Goal: Information Seeking & Learning: Learn about a topic

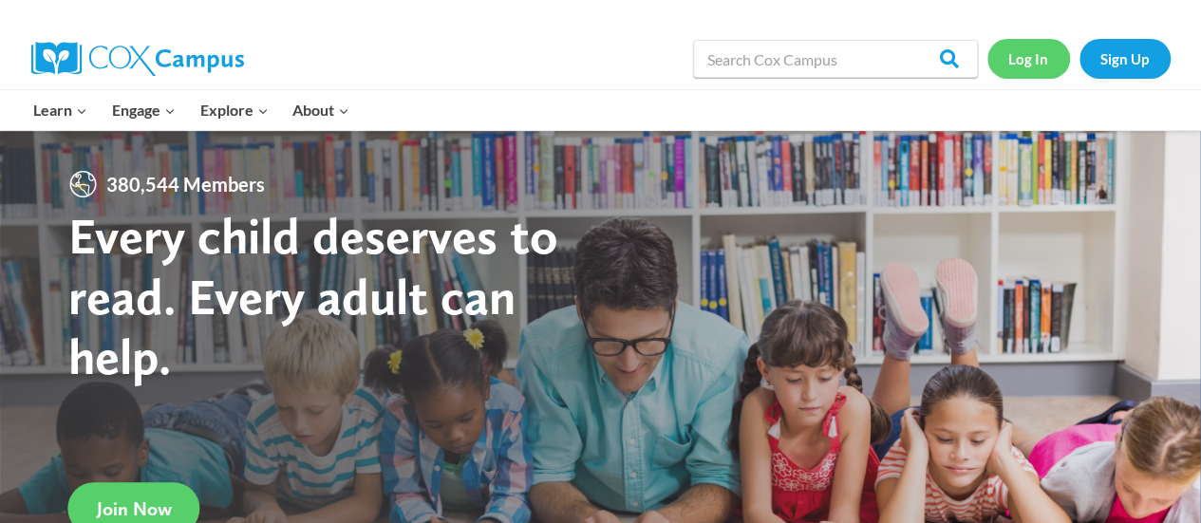
click at [1036, 52] on link "Log In" at bounding box center [1029, 58] width 83 height 39
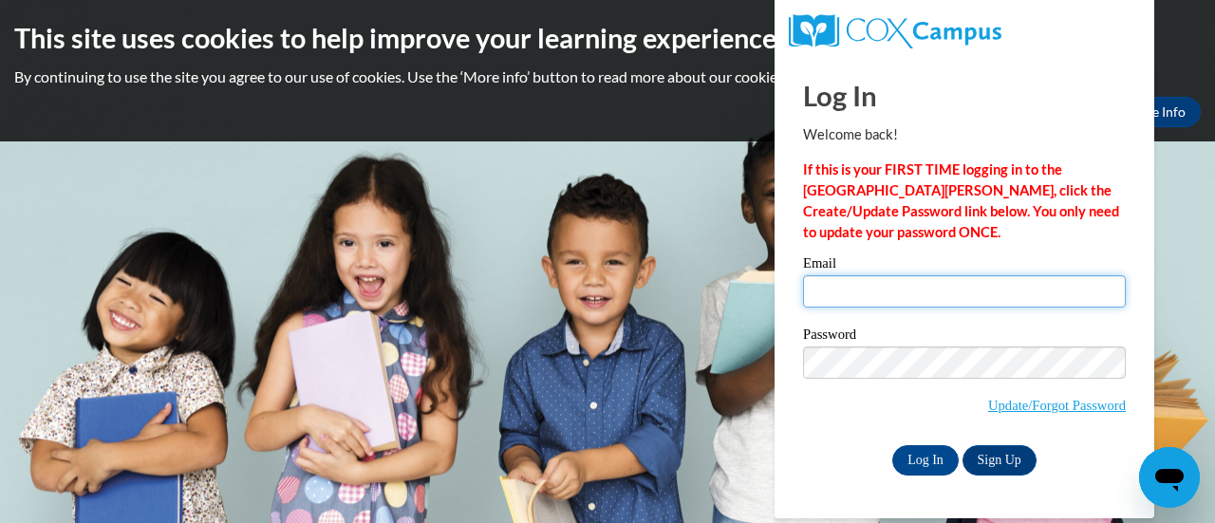
click at [864, 297] on input "Email" at bounding box center [964, 291] width 323 height 32
type input "[PERSON_NAME][EMAIL_ADDRESS][PERSON_NAME][DOMAIN_NAME]"
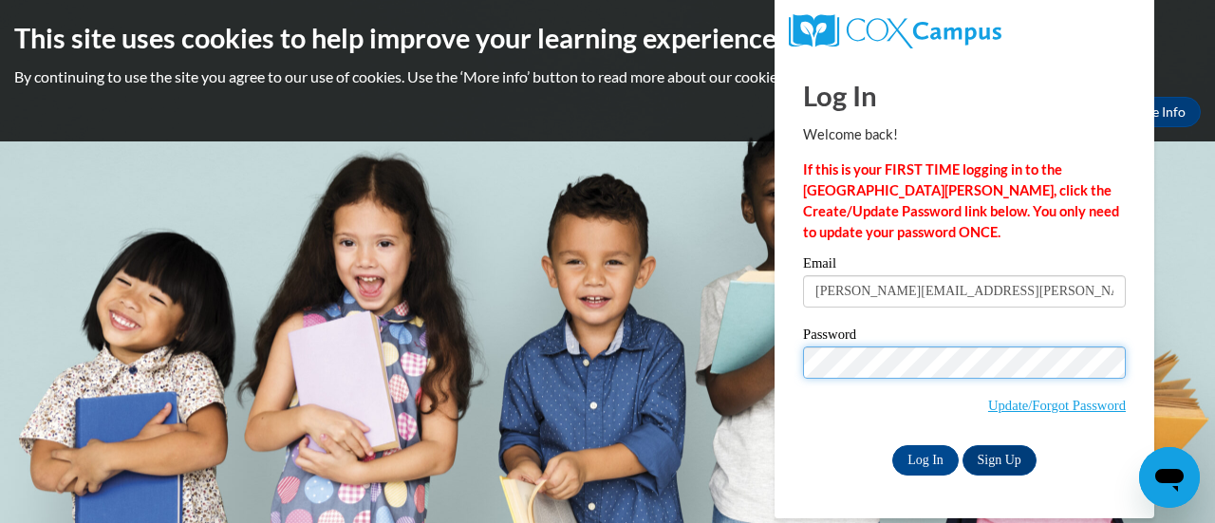
click at [893, 445] on input "Log In" at bounding box center [926, 460] width 66 height 30
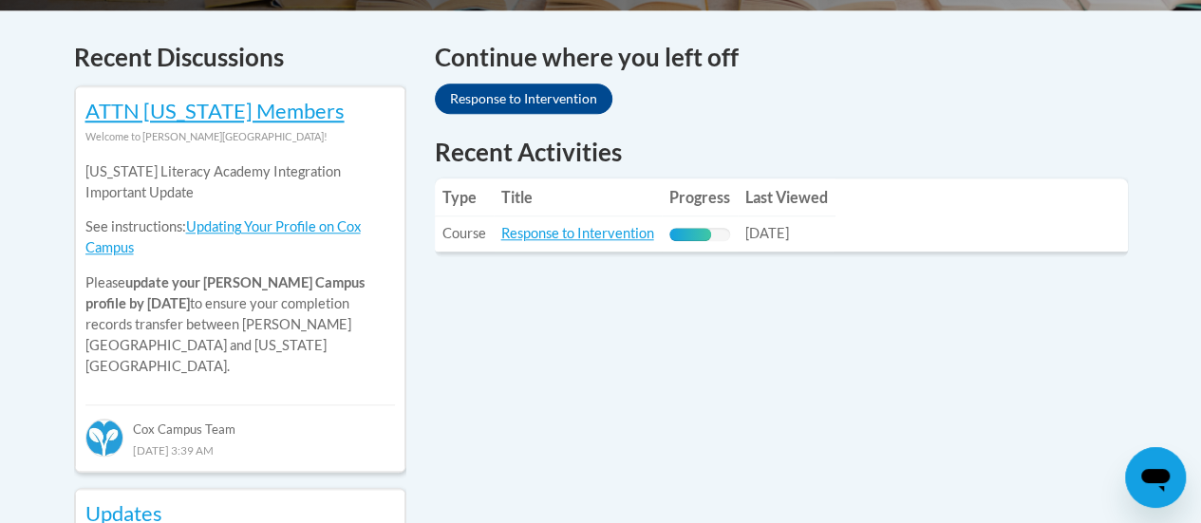
scroll to position [804, 0]
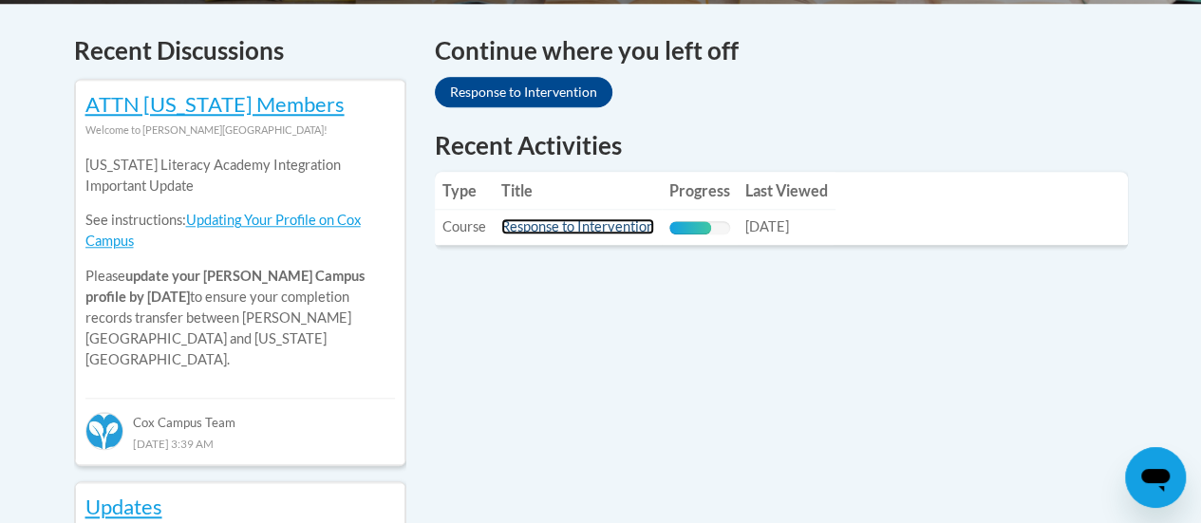
click at [612, 226] on link "Response to Intervention" at bounding box center [577, 226] width 153 height 16
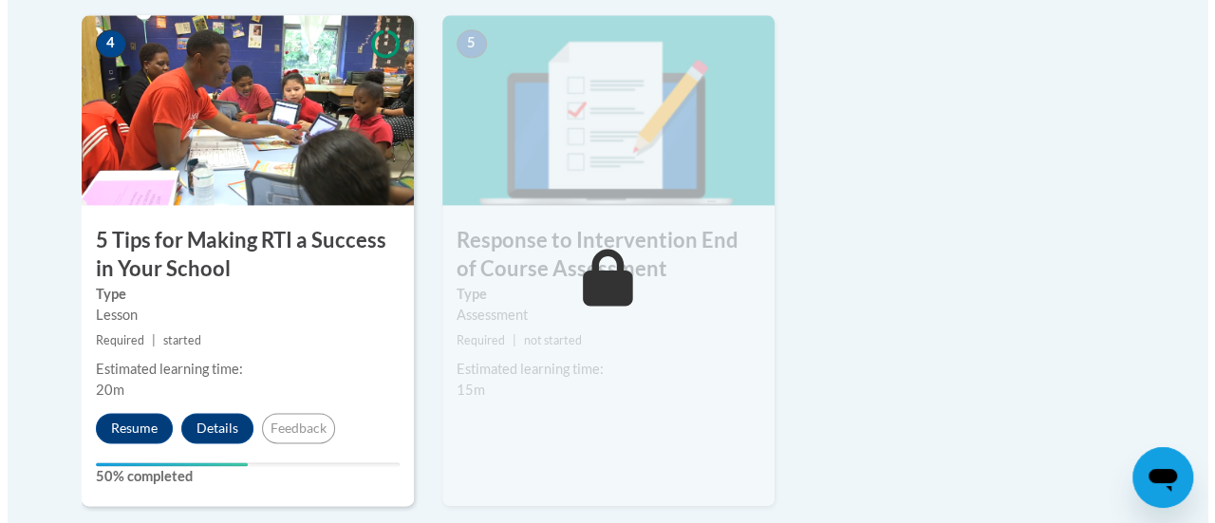
scroll to position [1148, 0]
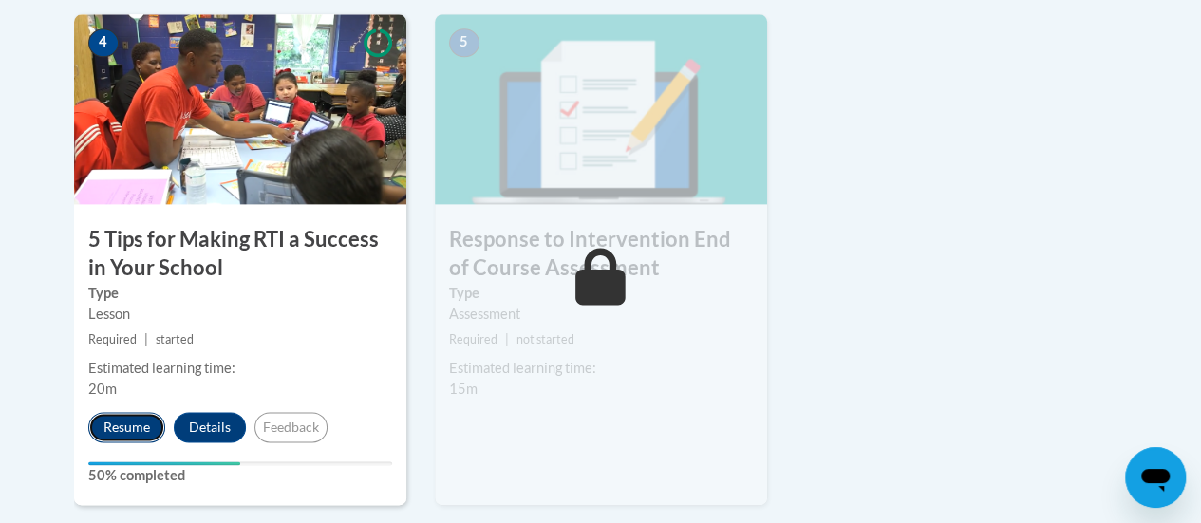
click at [128, 421] on button "Resume" at bounding box center [126, 427] width 77 height 30
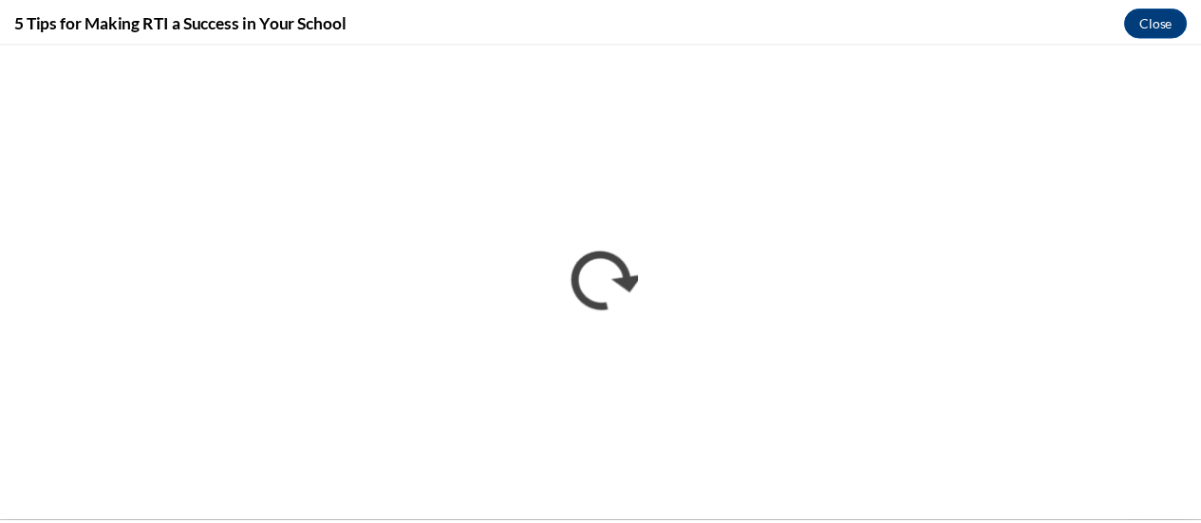
scroll to position [0, 0]
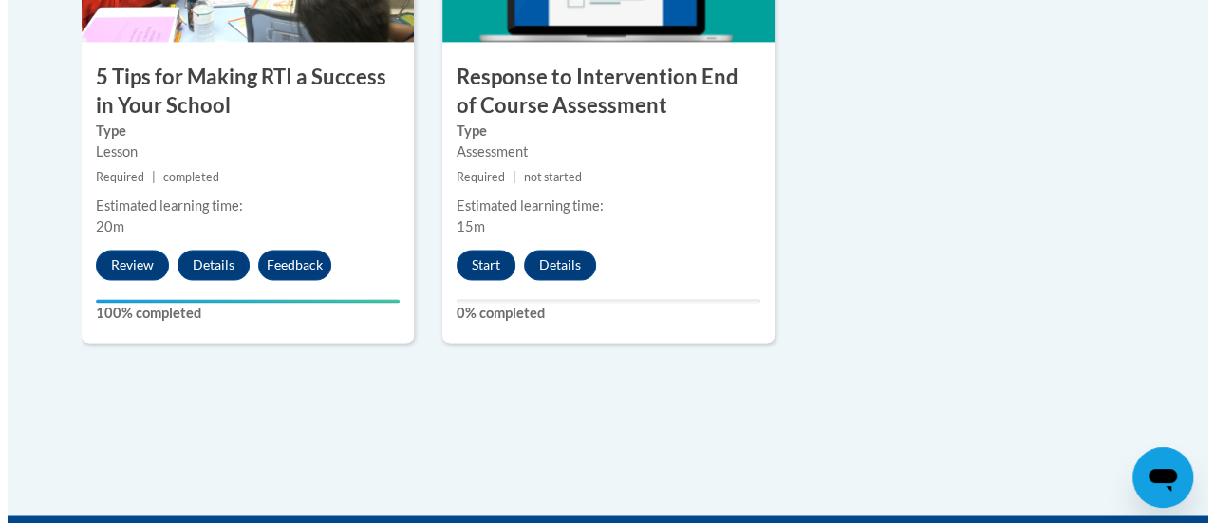
scroll to position [1311, 0]
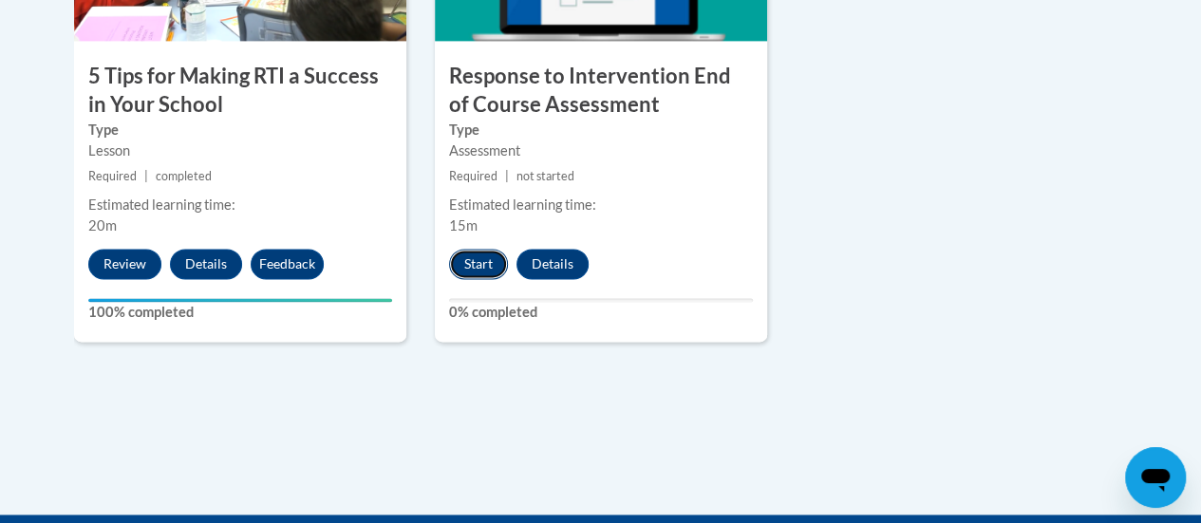
click at [467, 263] on button "Start" at bounding box center [478, 264] width 59 height 30
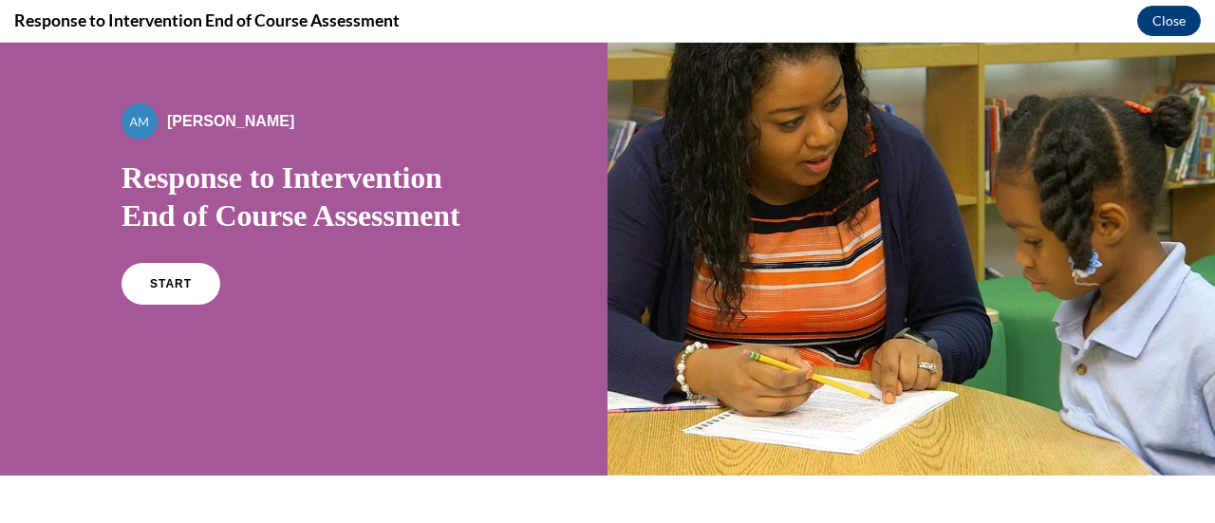
scroll to position [93, 0]
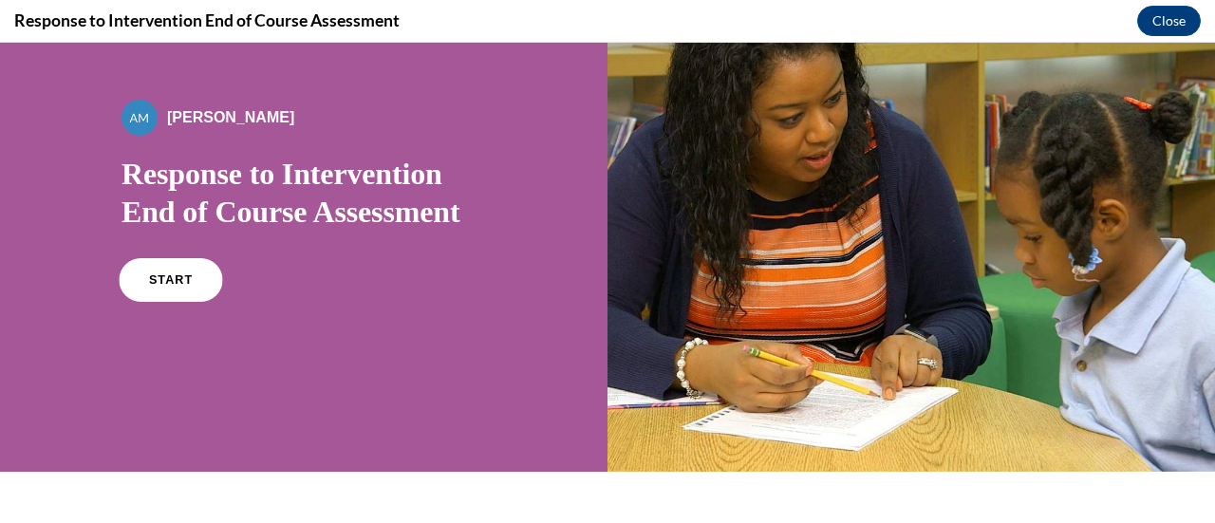
click at [165, 275] on span "START" at bounding box center [171, 280] width 44 height 14
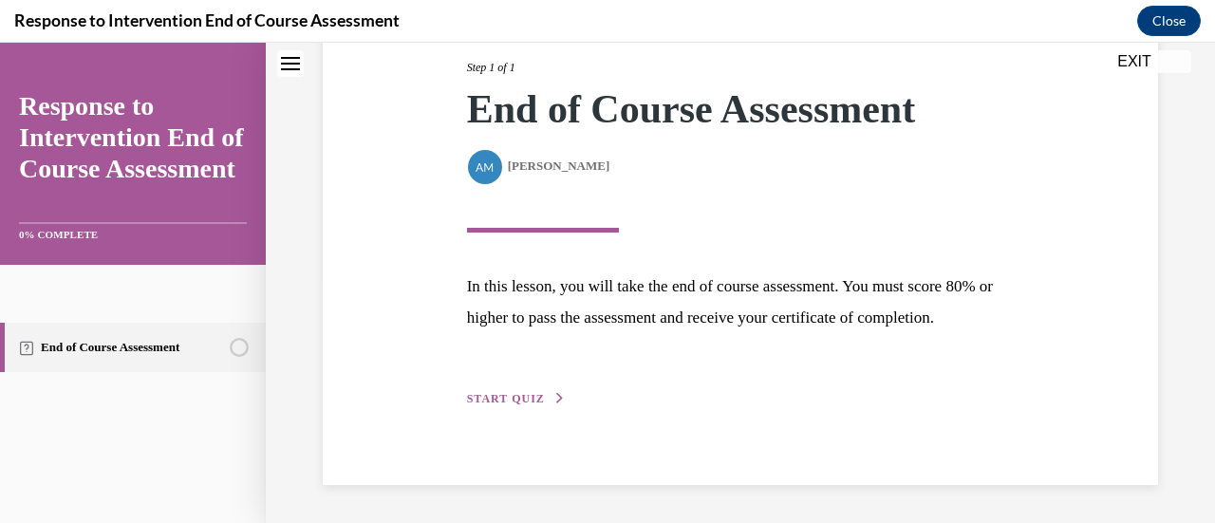
scroll to position [278, 0]
click at [507, 404] on span "START QUIZ" at bounding box center [506, 398] width 78 height 13
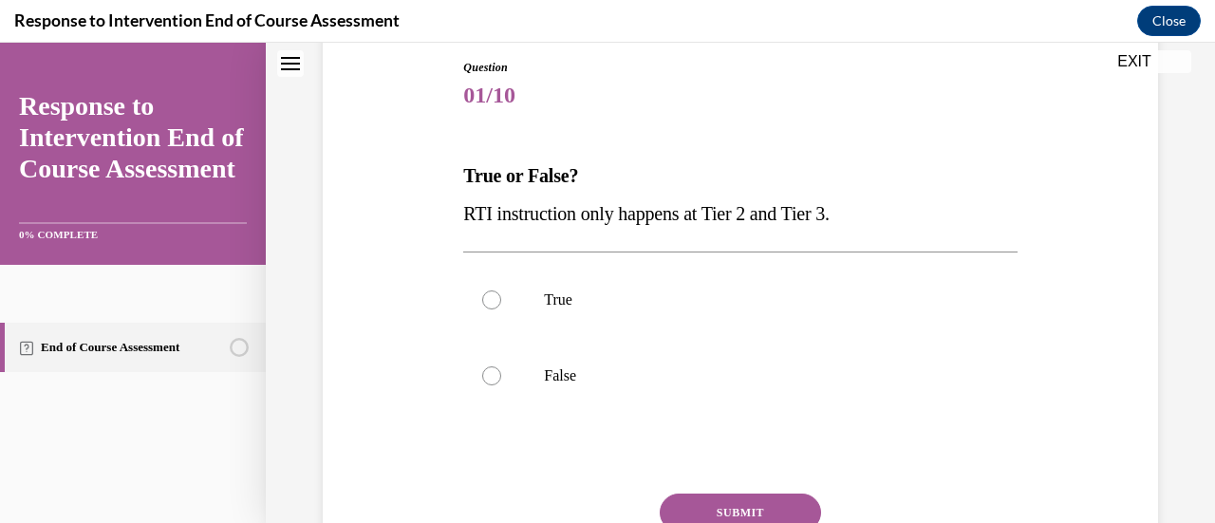
scroll to position [206, 0]
click at [497, 375] on div at bounding box center [491, 375] width 19 height 19
click at [497, 375] on input "False" at bounding box center [491, 375] width 19 height 19
radio input "true"
click at [737, 501] on button "SUBMIT" at bounding box center [740, 512] width 161 height 38
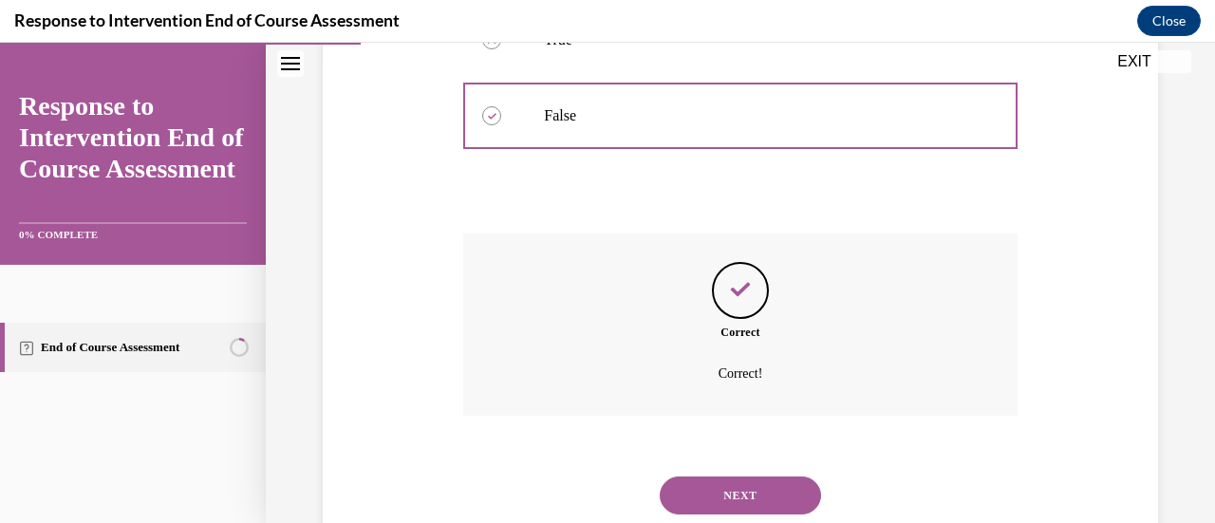
scroll to position [522, 0]
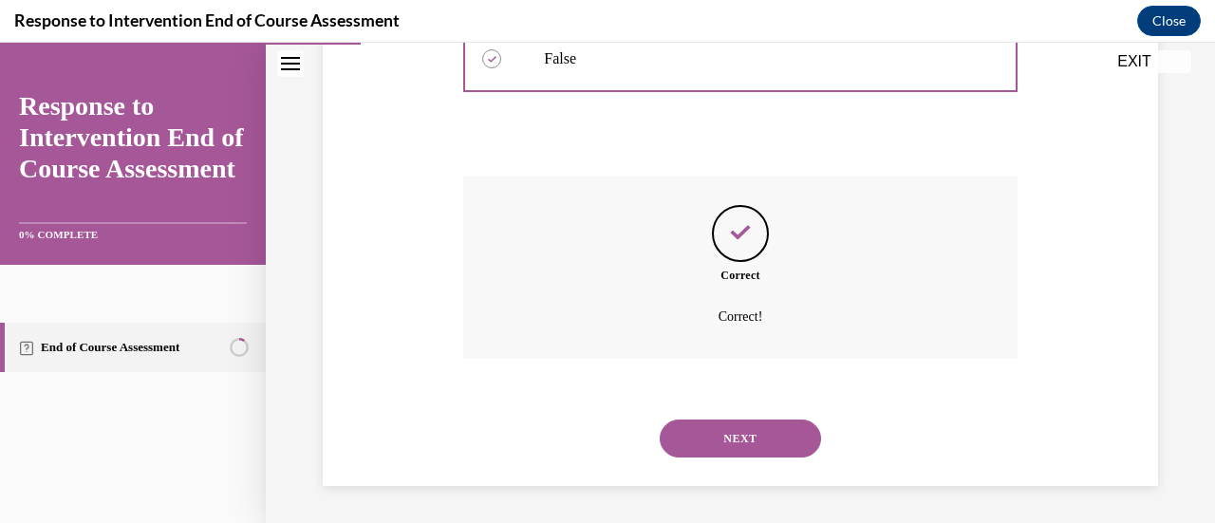
click at [731, 436] on button "NEXT" at bounding box center [740, 439] width 161 height 38
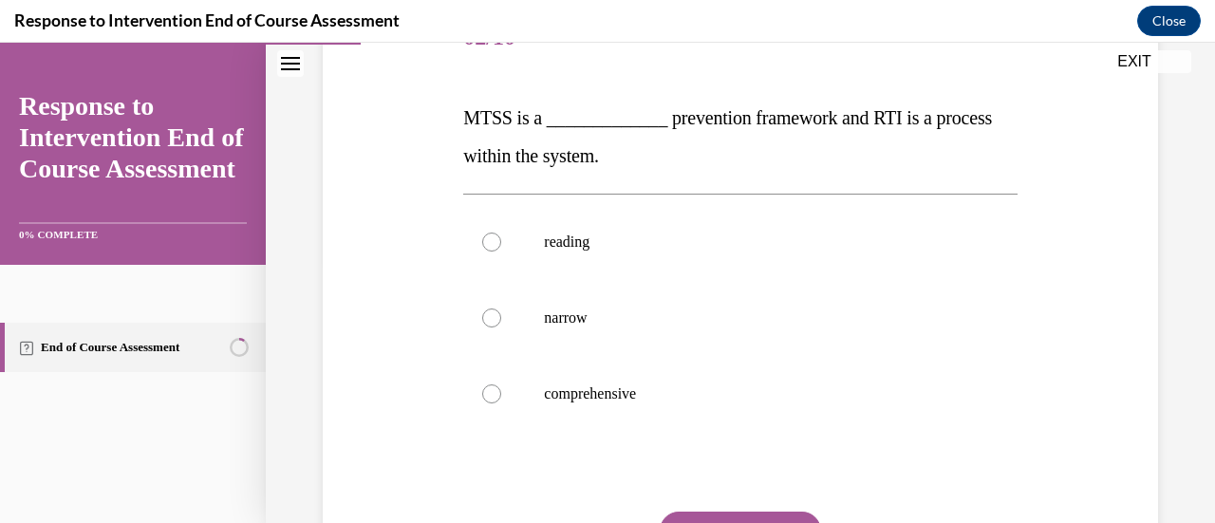
scroll to position [264, 0]
click at [486, 396] on div at bounding box center [491, 393] width 19 height 19
click at [486, 396] on input "comprehensive" at bounding box center [491, 393] width 19 height 19
radio input "true"
click at [710, 513] on button "SUBMIT" at bounding box center [740, 530] width 161 height 38
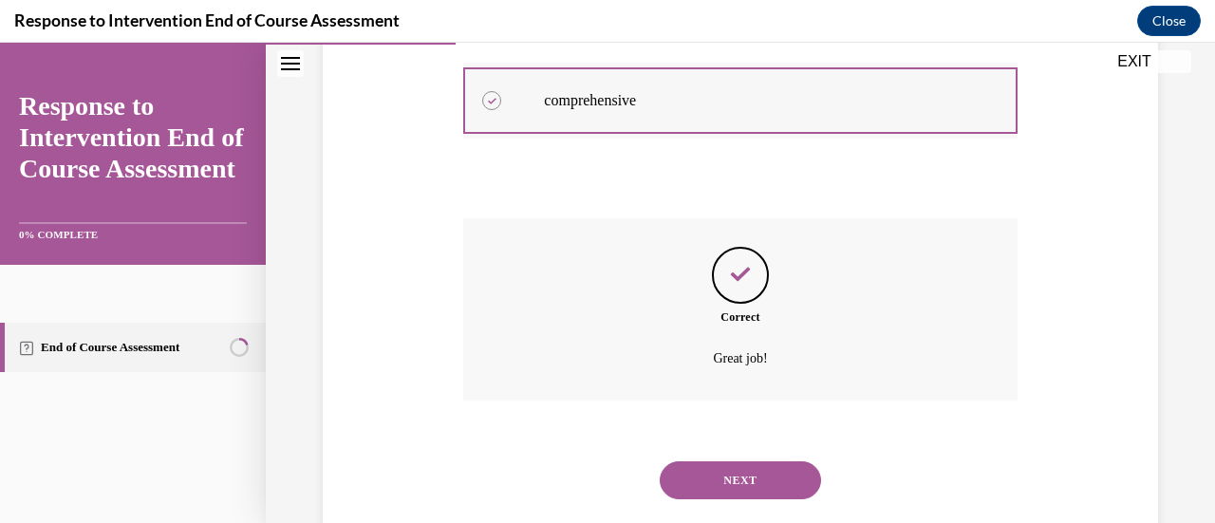
scroll to position [598, 0]
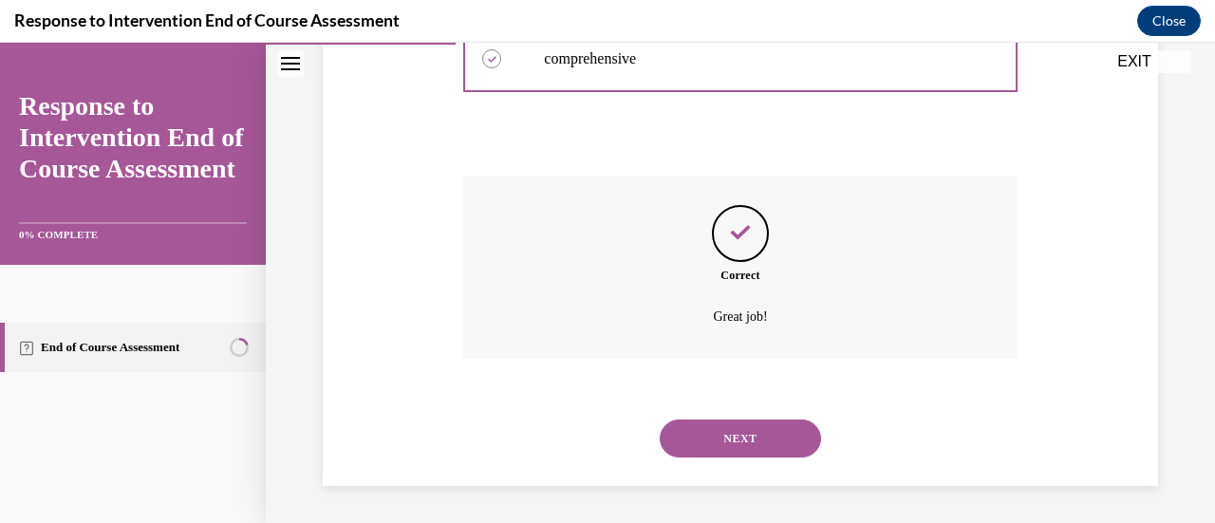
click at [739, 437] on button "NEXT" at bounding box center [740, 439] width 161 height 38
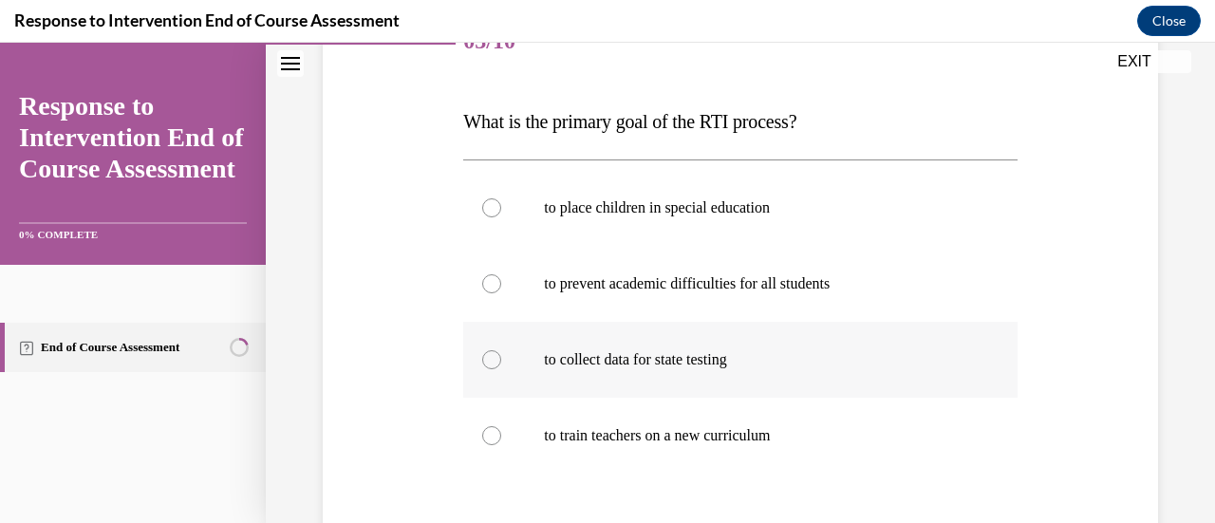
scroll to position [261, 0]
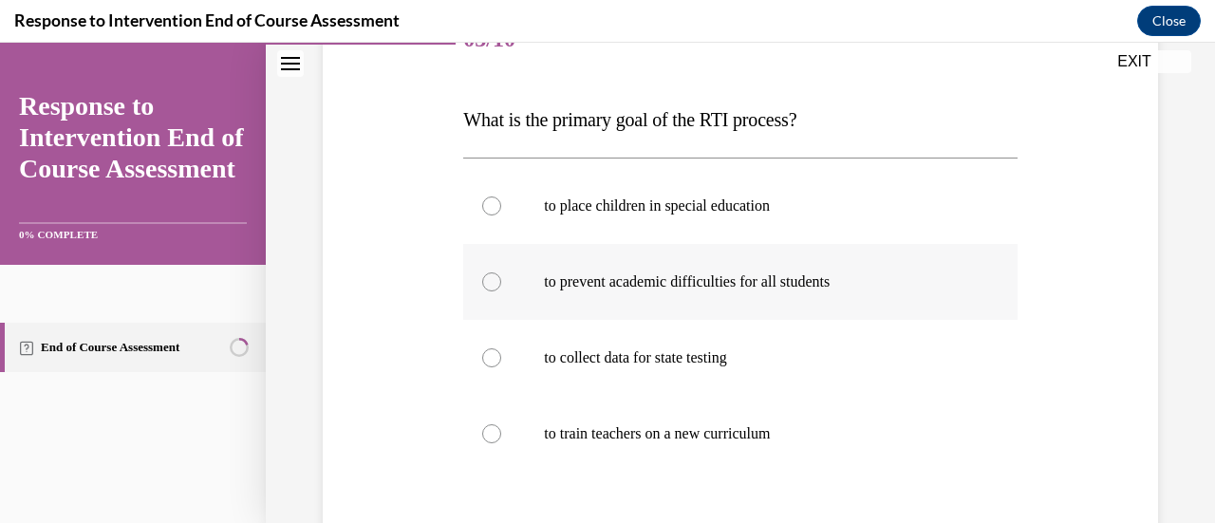
click at [488, 284] on div at bounding box center [491, 282] width 19 height 19
click at [488, 284] on input "to prevent academic difficulties for all students" at bounding box center [491, 282] width 19 height 19
radio input "true"
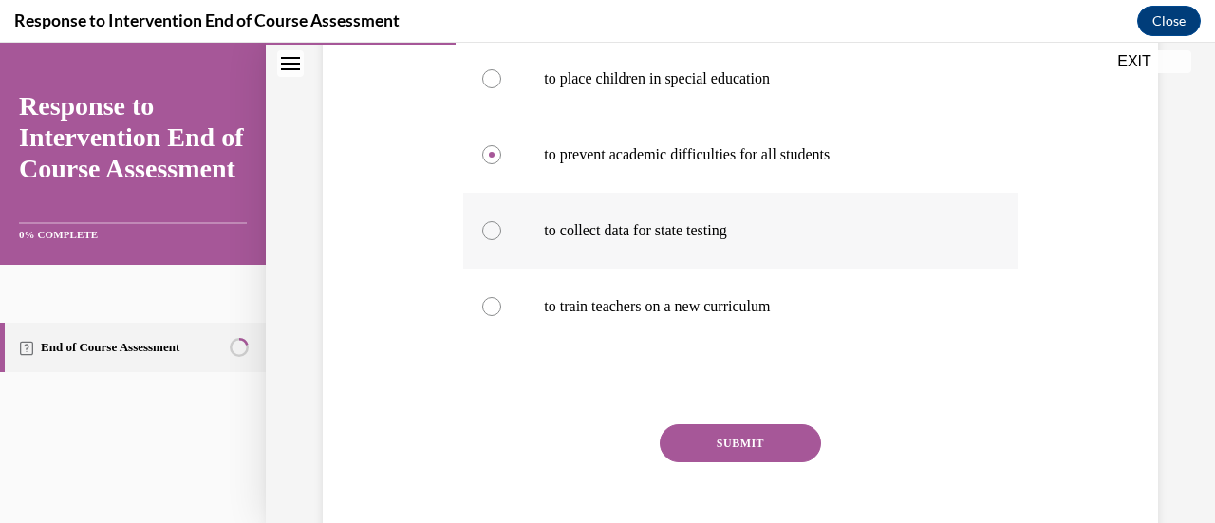
scroll to position [390, 0]
click at [738, 441] on button "SUBMIT" at bounding box center [740, 442] width 161 height 38
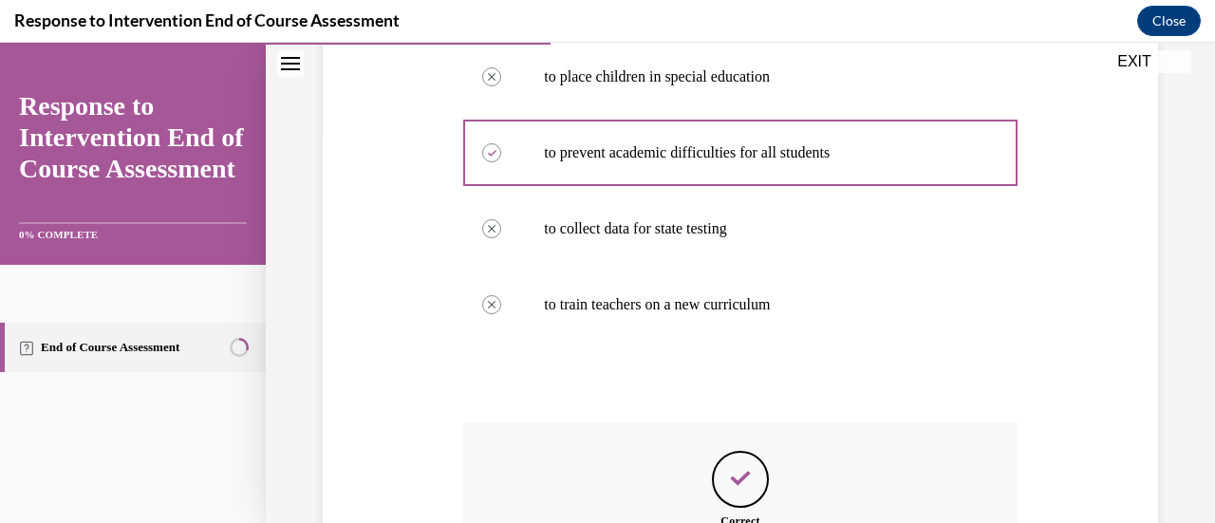
scroll to position [636, 0]
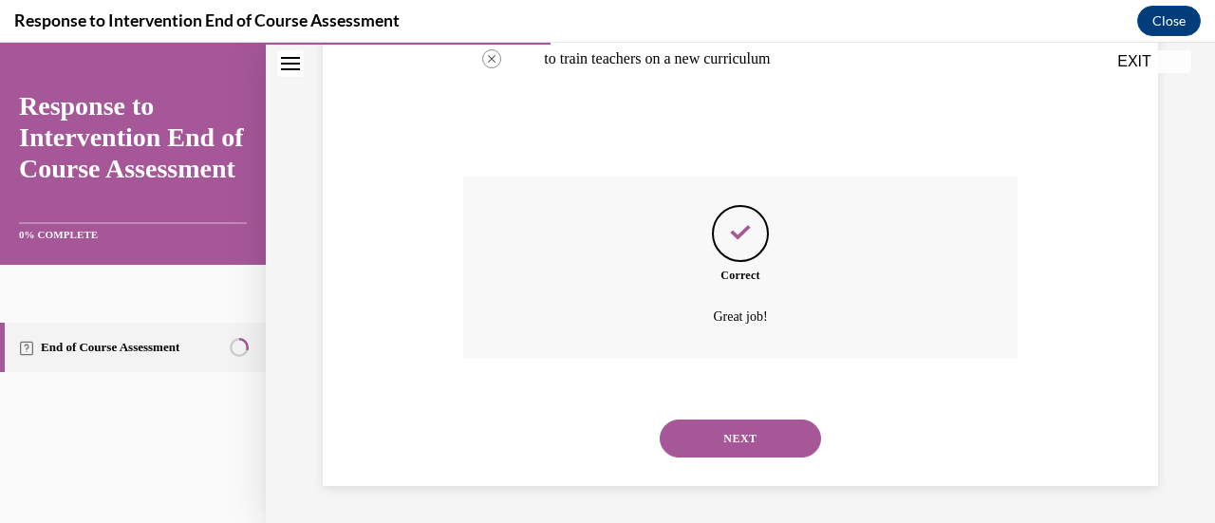
click at [741, 428] on button "NEXT" at bounding box center [740, 439] width 161 height 38
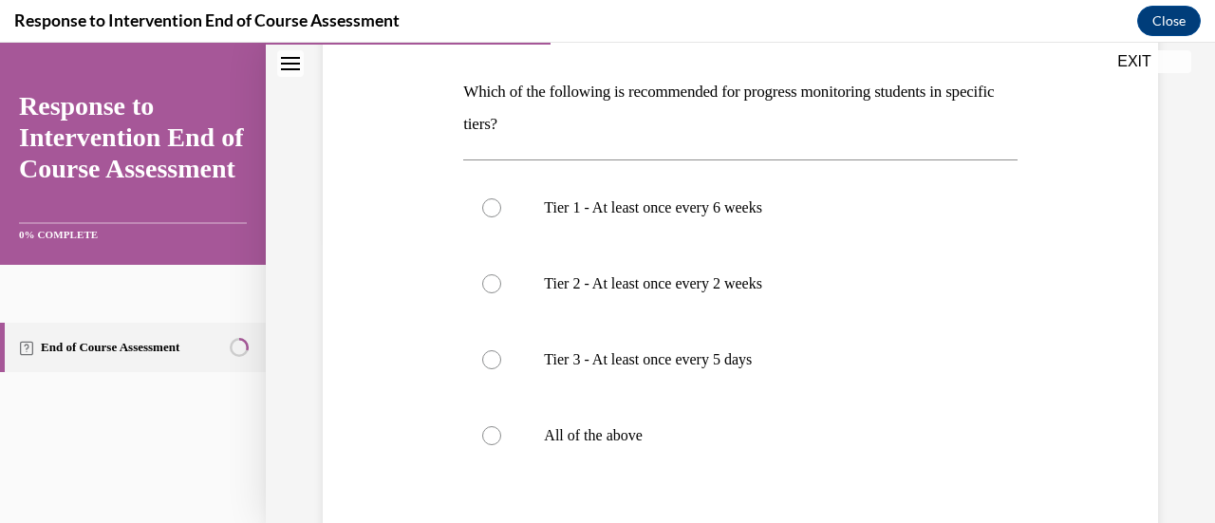
scroll to position [287, 0]
click at [486, 426] on div at bounding box center [491, 434] width 19 height 19
click at [486, 426] on input "All of the above" at bounding box center [491, 434] width 19 height 19
radio input "true"
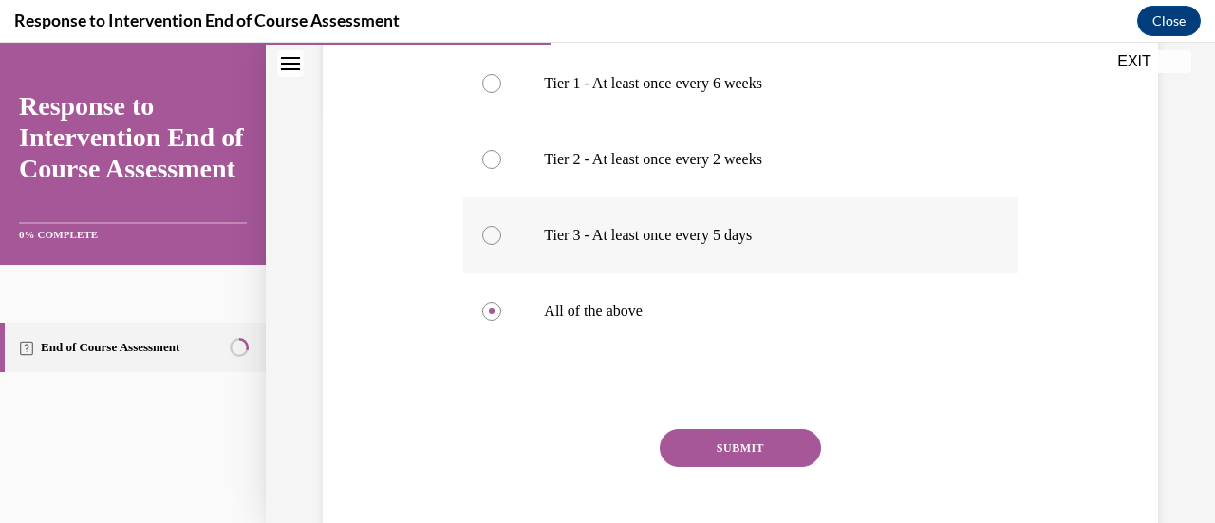
scroll to position [452, 0]
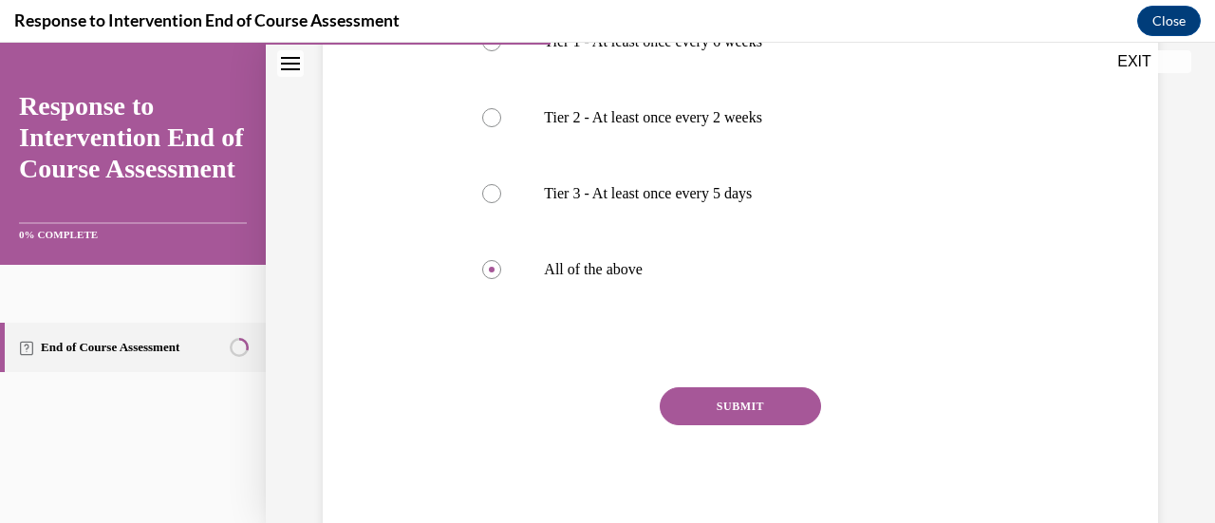
click at [720, 415] on button "SUBMIT" at bounding box center [740, 406] width 161 height 38
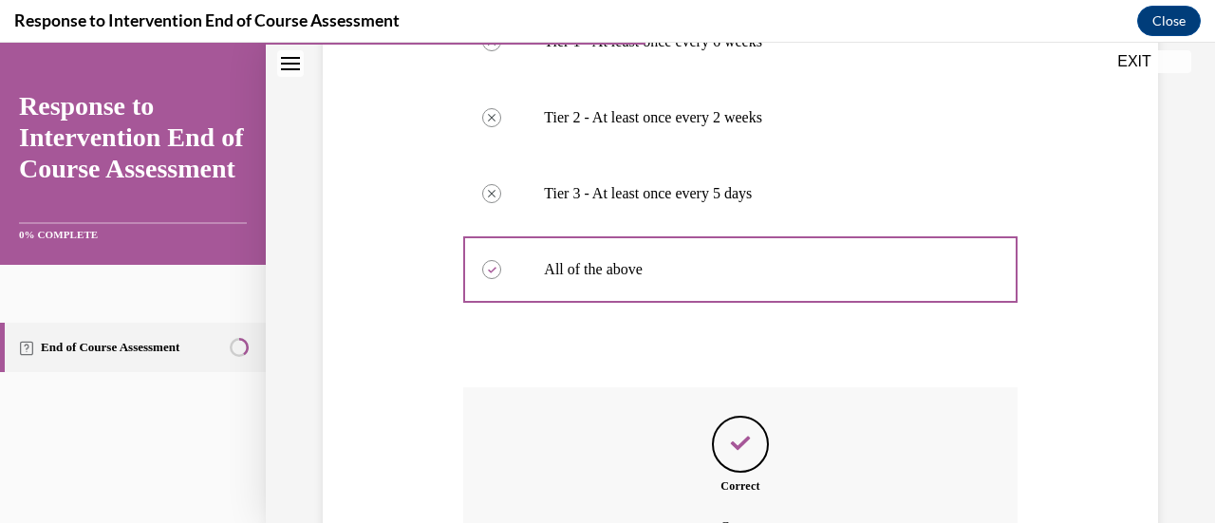
scroll to position [663, 0]
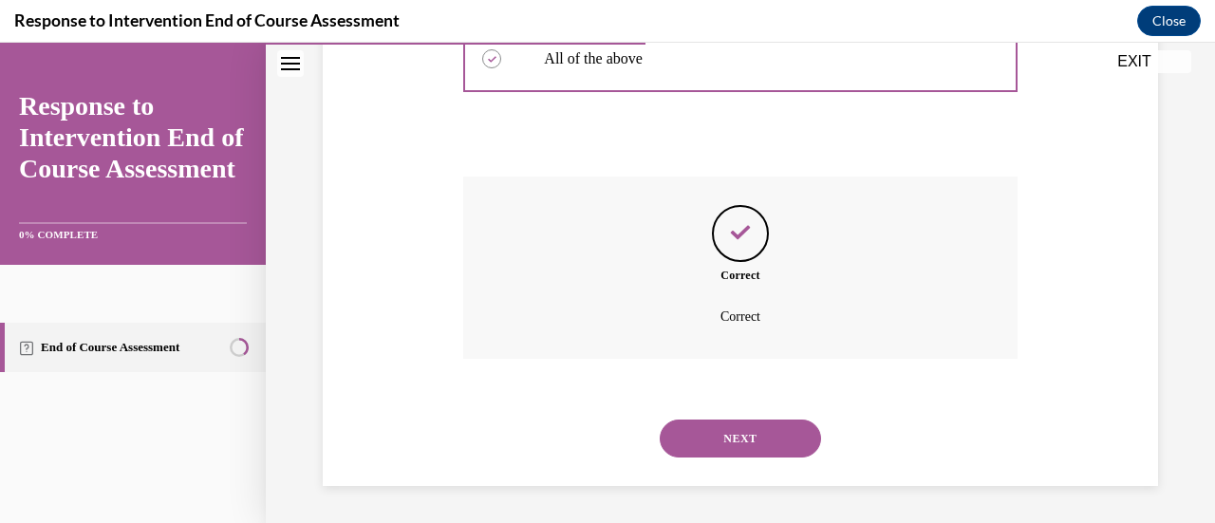
click at [729, 440] on button "NEXT" at bounding box center [740, 439] width 161 height 38
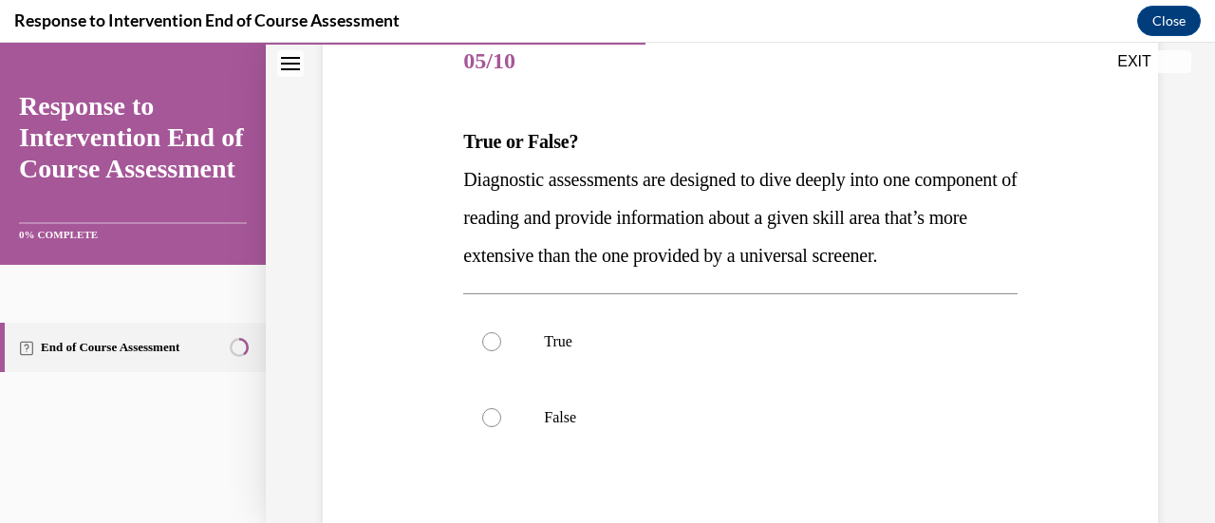
scroll to position [238, 0]
click at [488, 352] on div at bounding box center [491, 342] width 19 height 19
click at [488, 352] on input "True" at bounding box center [491, 342] width 19 height 19
radio input "true"
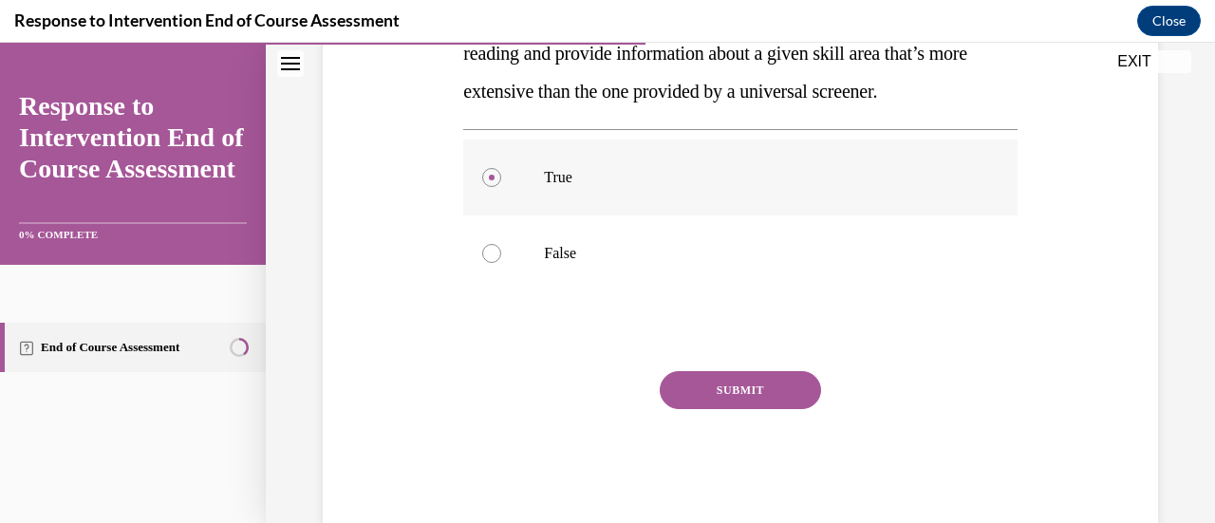
scroll to position [405, 0]
click at [736, 408] on button "SUBMIT" at bounding box center [740, 389] width 161 height 38
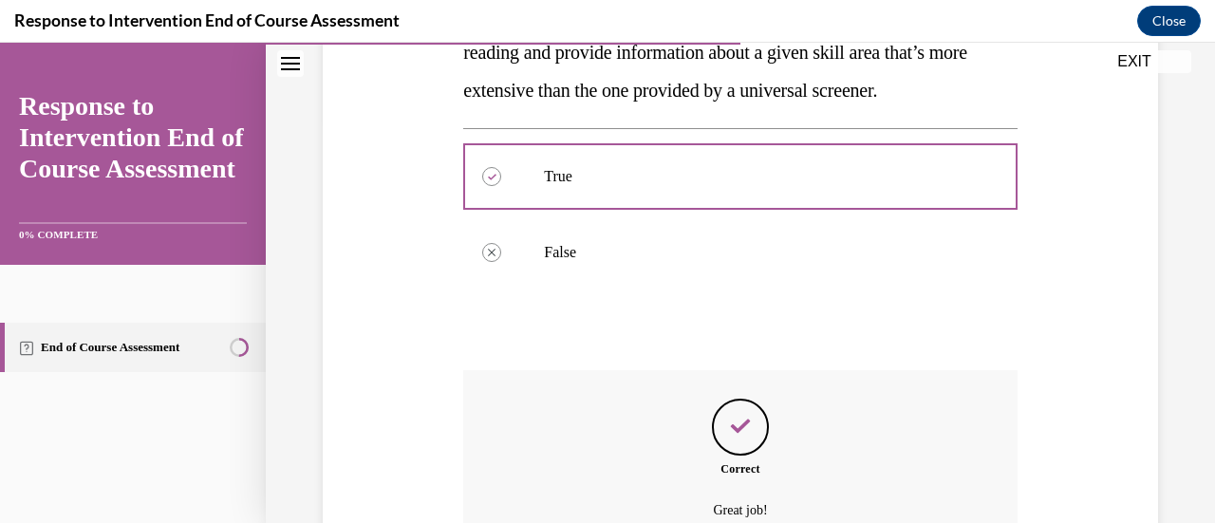
scroll to position [636, 0]
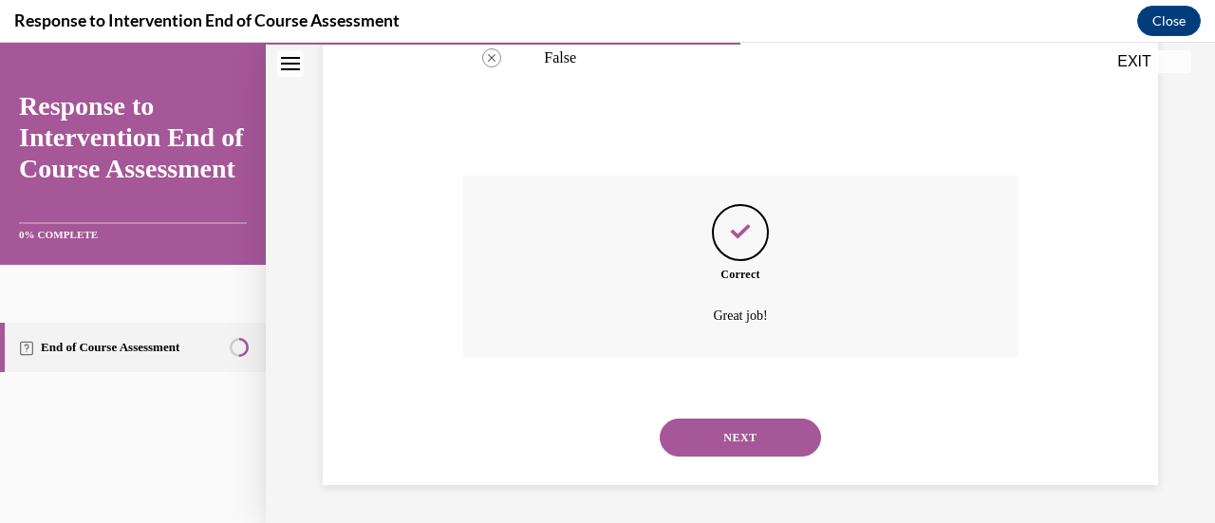
click at [741, 426] on button "NEXT" at bounding box center [740, 438] width 161 height 38
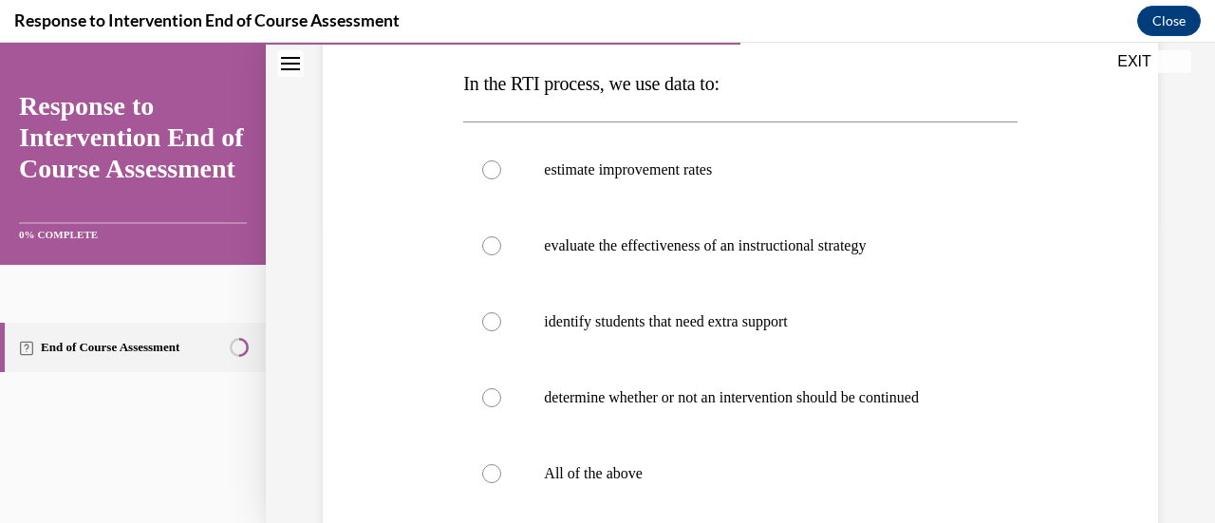
scroll to position [298, 0]
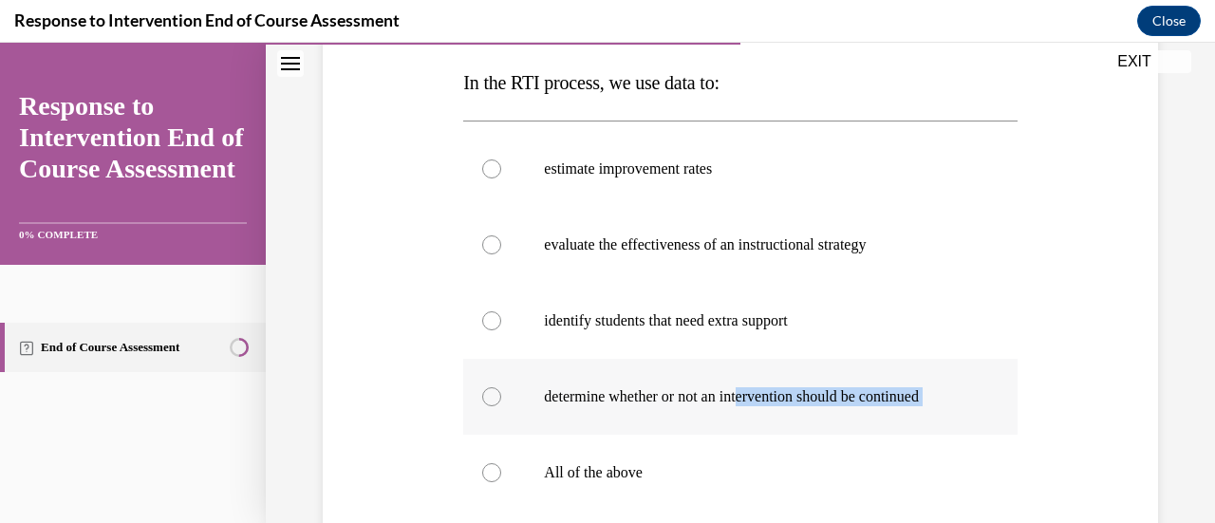
drag, startPoint x: 492, startPoint y: 476, endPoint x: 824, endPoint y: 383, distance: 345.1
click at [824, 383] on div "estimate improvement rates evaluate the effectiveness of an instructional strat…" at bounding box center [740, 321] width 554 height 380
click at [486, 468] on div at bounding box center [491, 472] width 19 height 19
click at [486, 468] on input "All of the above" at bounding box center [491, 472] width 19 height 19
radio input "true"
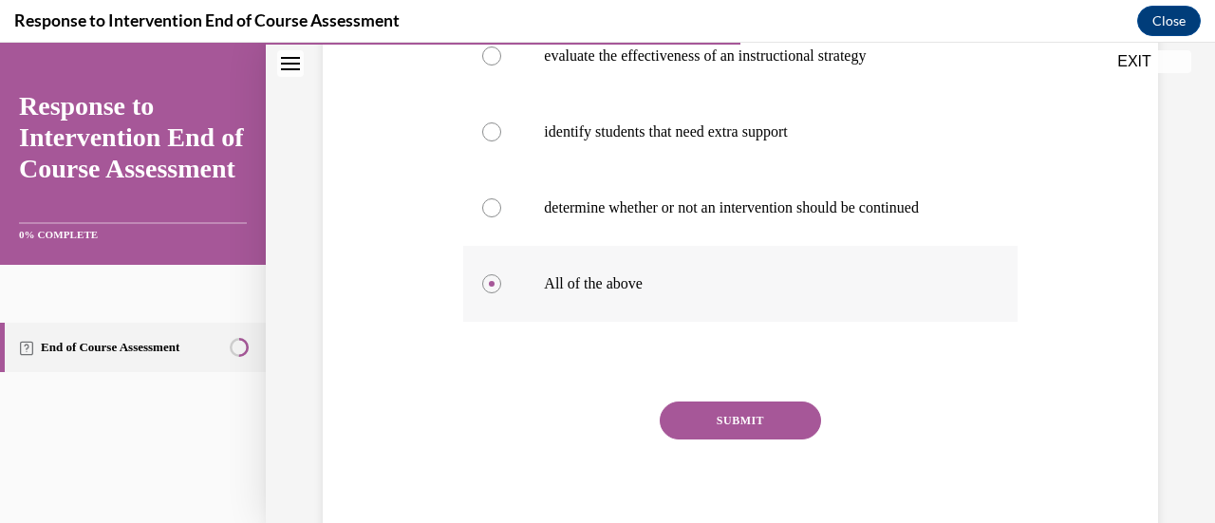
scroll to position [495, 0]
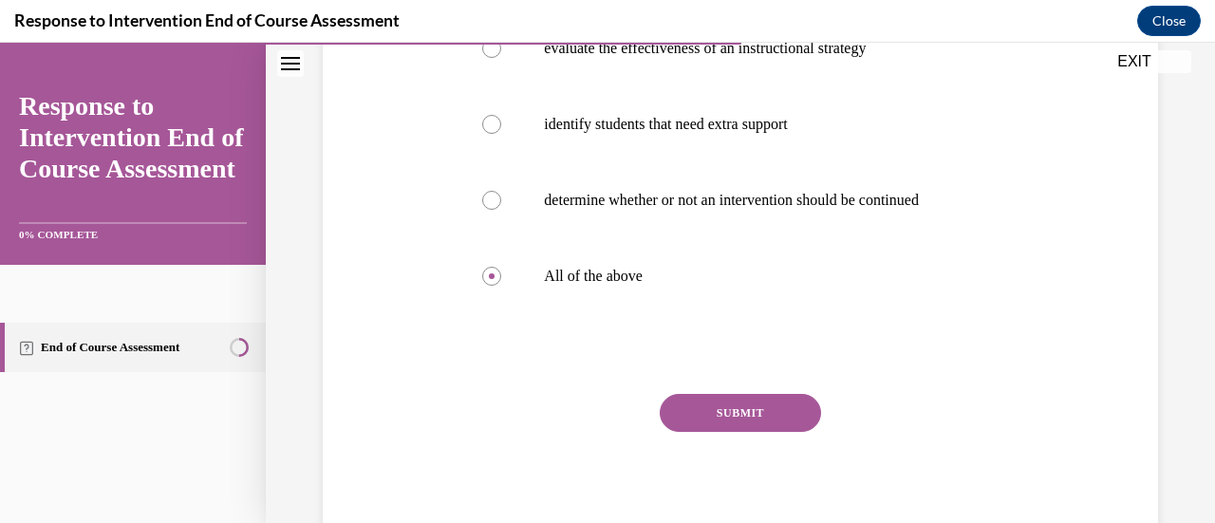
click at [715, 413] on button "SUBMIT" at bounding box center [740, 413] width 161 height 38
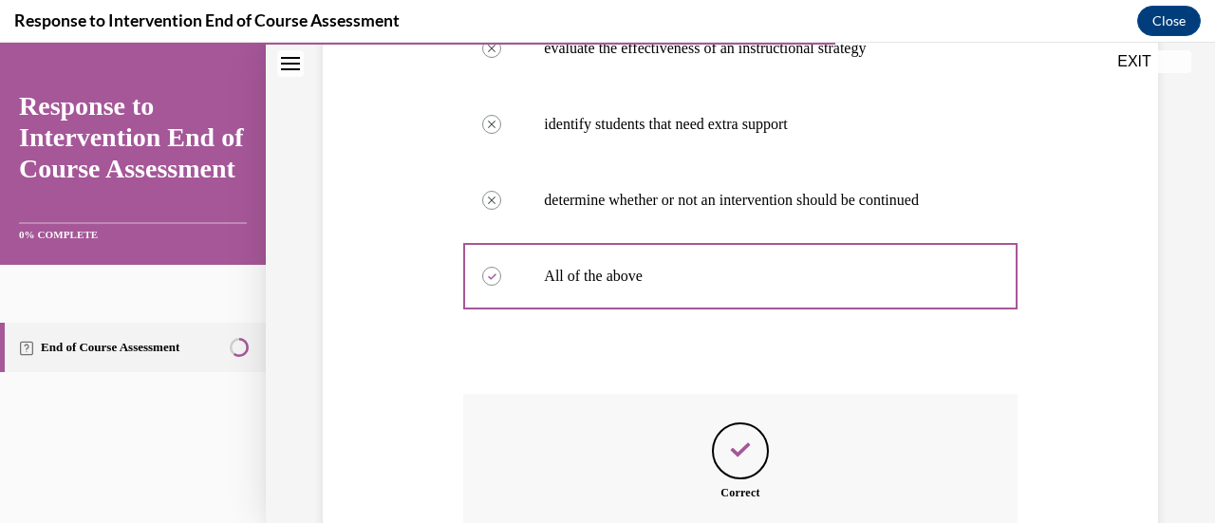
scroll to position [712, 0]
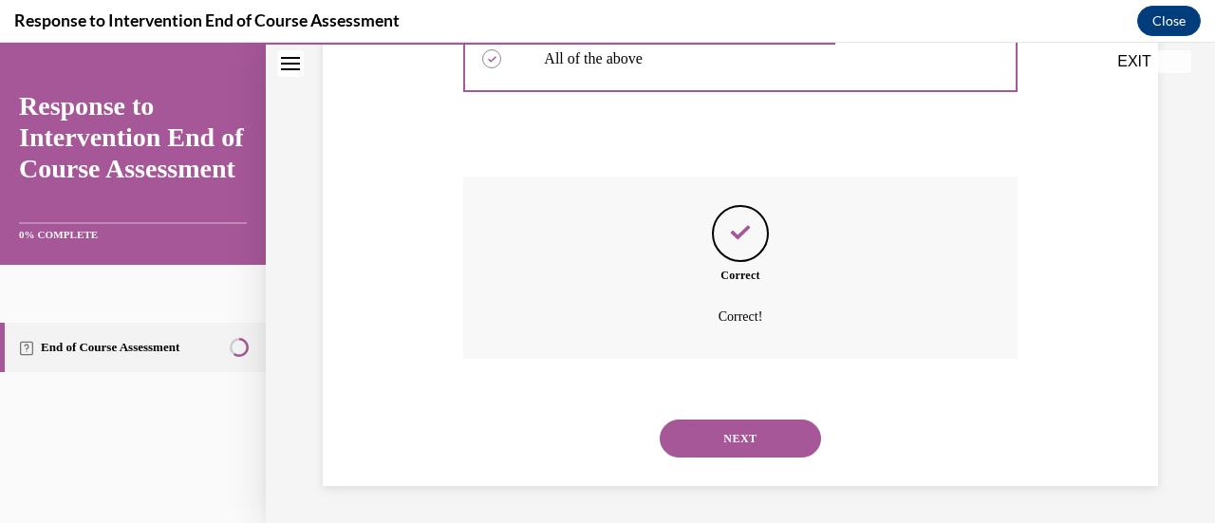
click at [730, 438] on button "NEXT" at bounding box center [740, 439] width 161 height 38
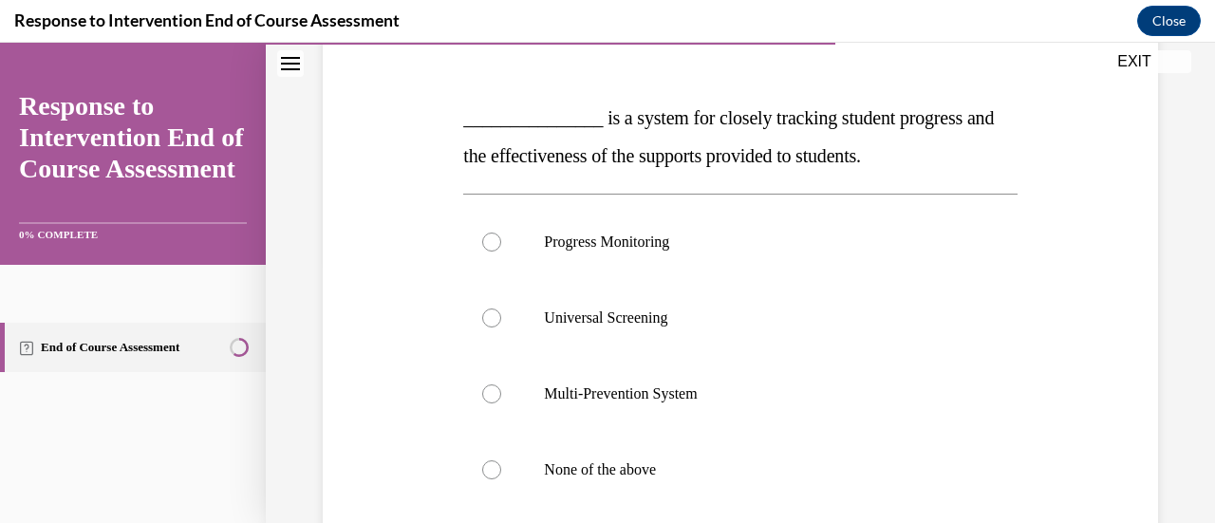
scroll to position [266, 0]
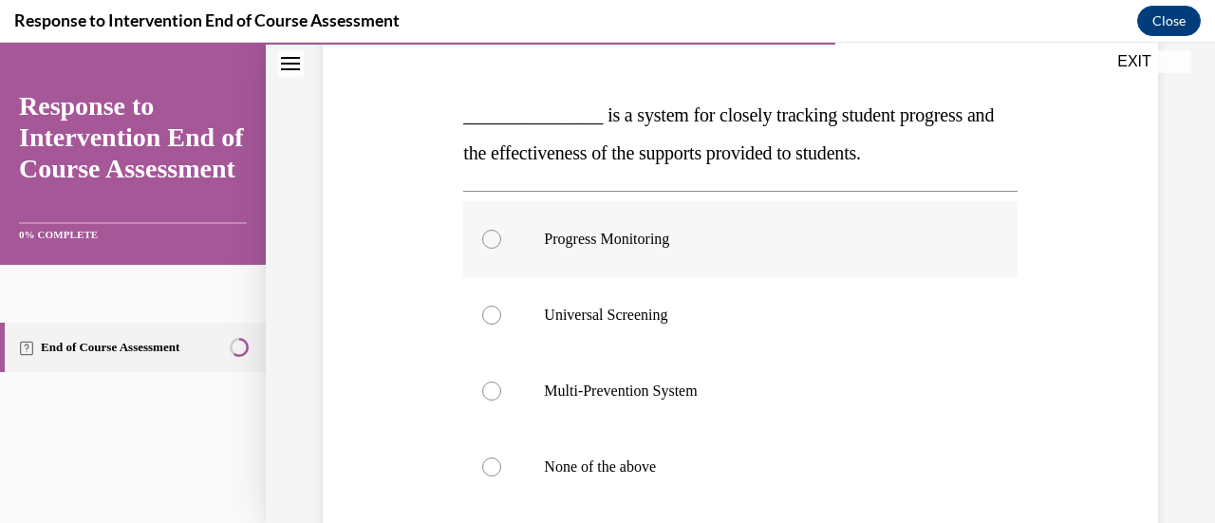
click at [485, 238] on div at bounding box center [491, 239] width 19 height 19
click at [485, 238] on input "Progress Monitoring" at bounding box center [491, 239] width 19 height 19
radio input "true"
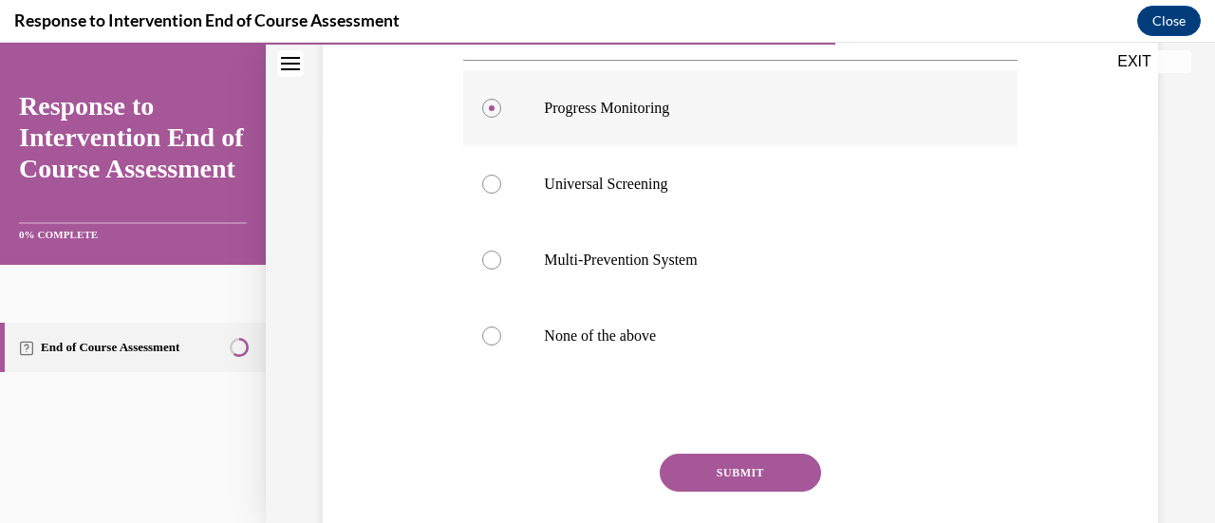
scroll to position [403, 0]
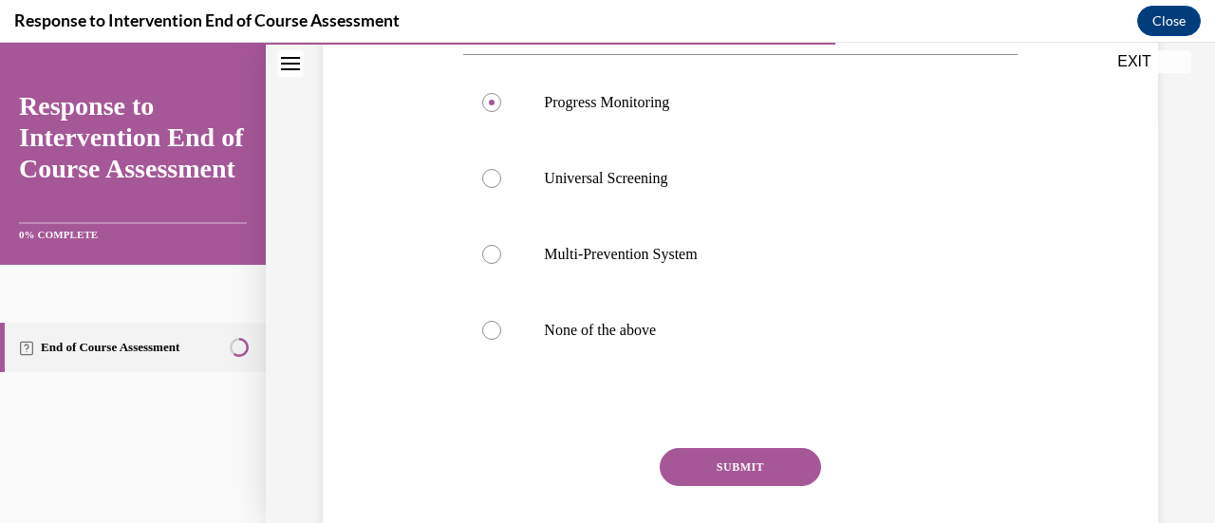
click at [771, 457] on button "SUBMIT" at bounding box center [740, 467] width 161 height 38
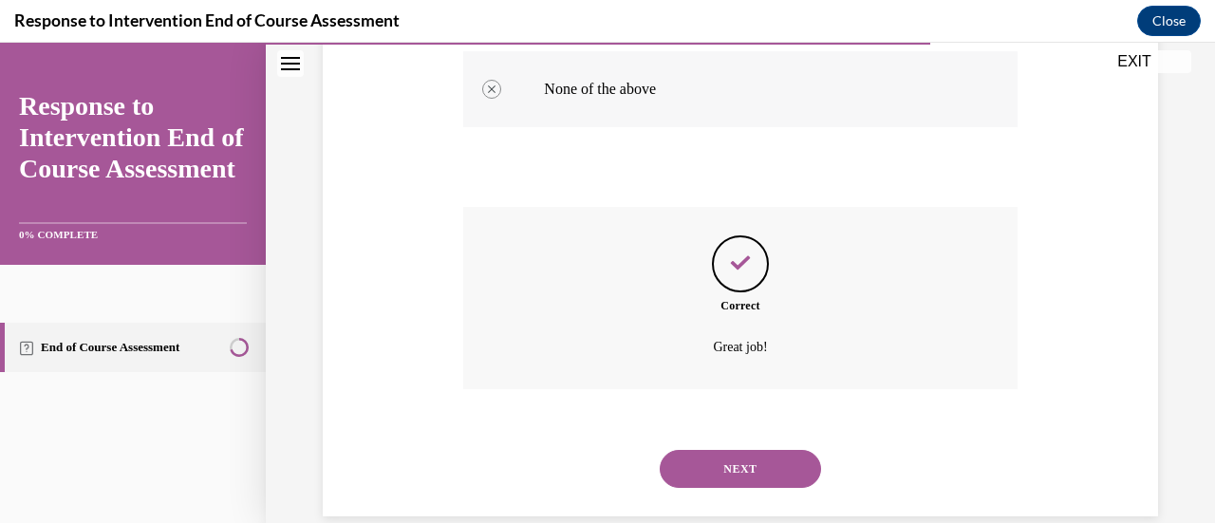
scroll to position [674, 0]
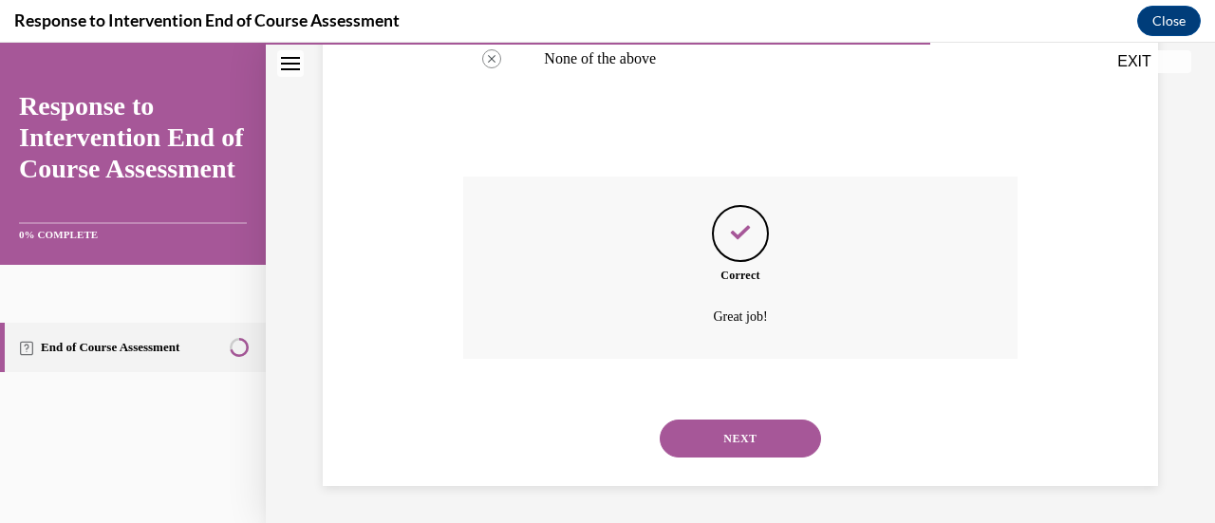
click at [736, 438] on button "NEXT" at bounding box center [740, 439] width 161 height 38
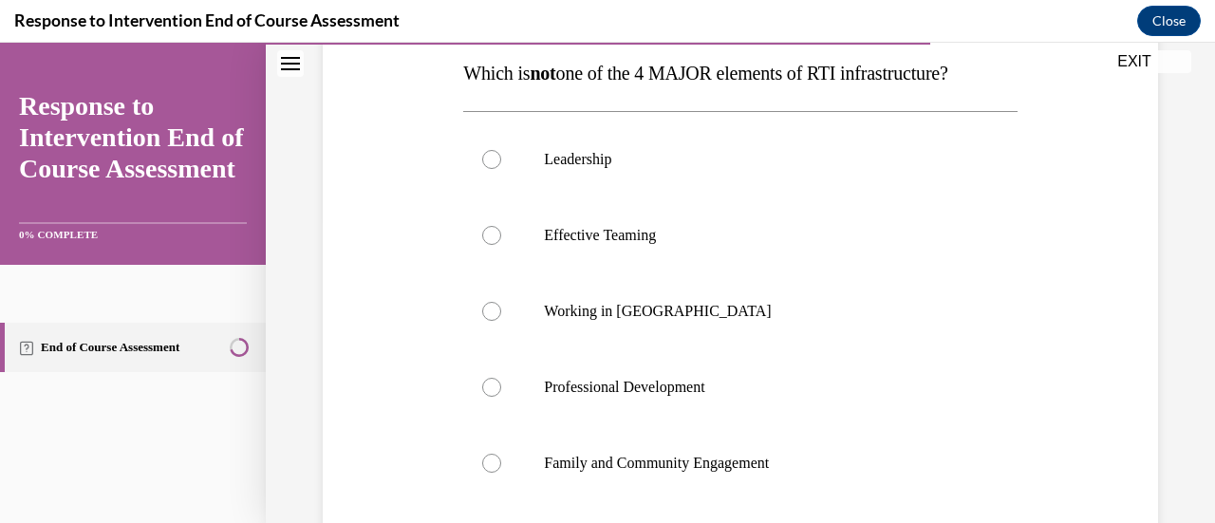
scroll to position [296, 0]
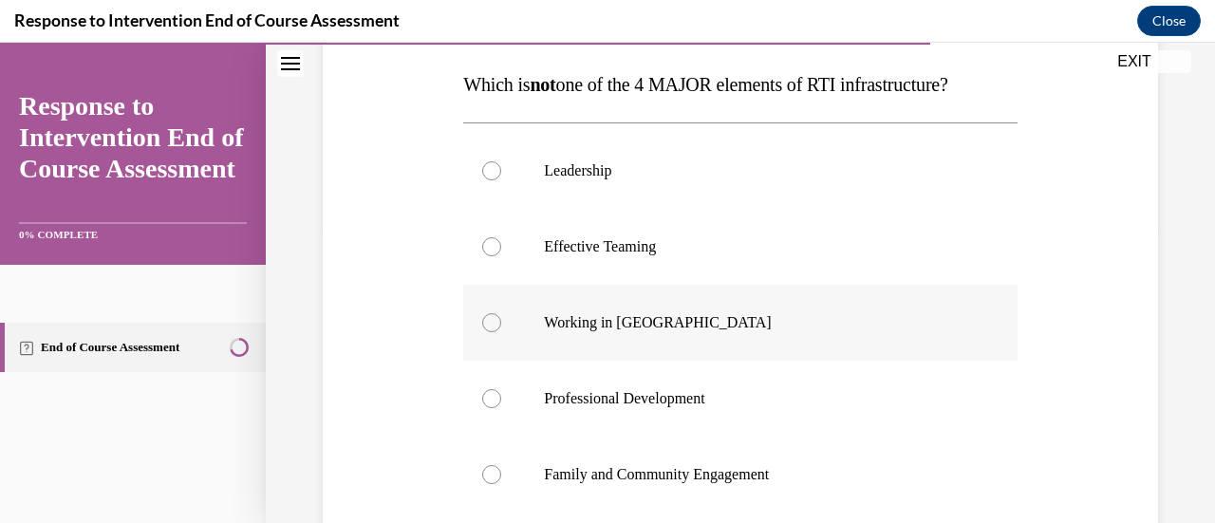
click at [488, 322] on div at bounding box center [491, 322] width 19 height 19
click at [488, 322] on input "Working in Silos" at bounding box center [491, 322] width 19 height 19
radio input "true"
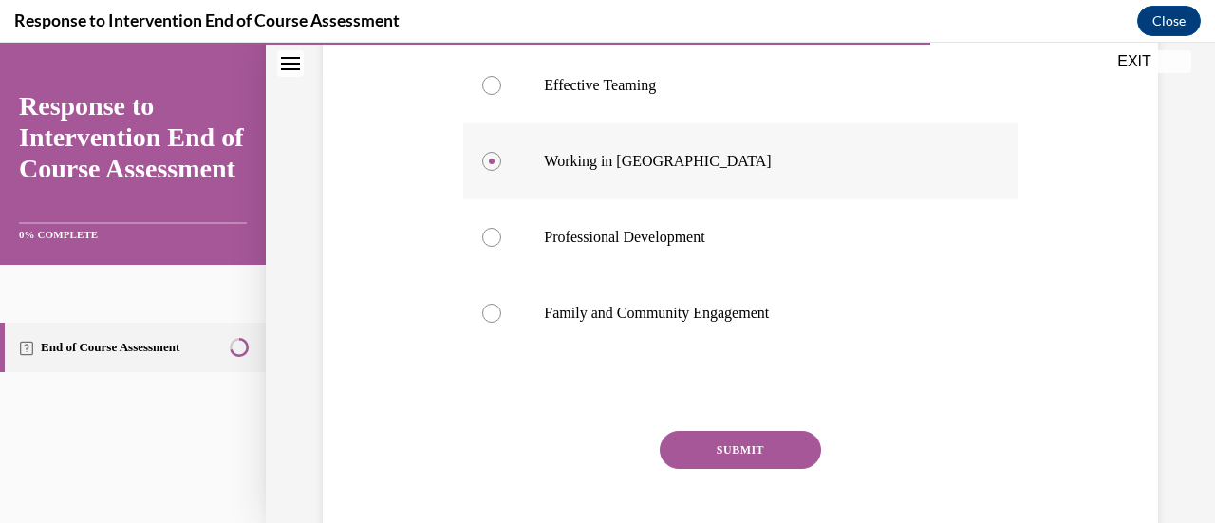
scroll to position [501, 0]
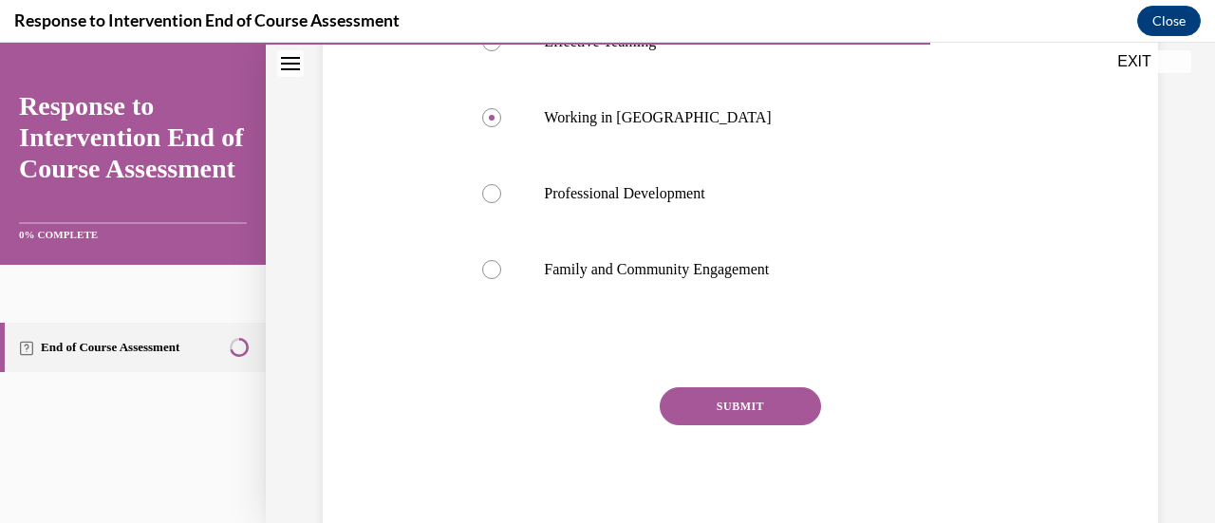
click at [728, 403] on button "SUBMIT" at bounding box center [740, 406] width 161 height 38
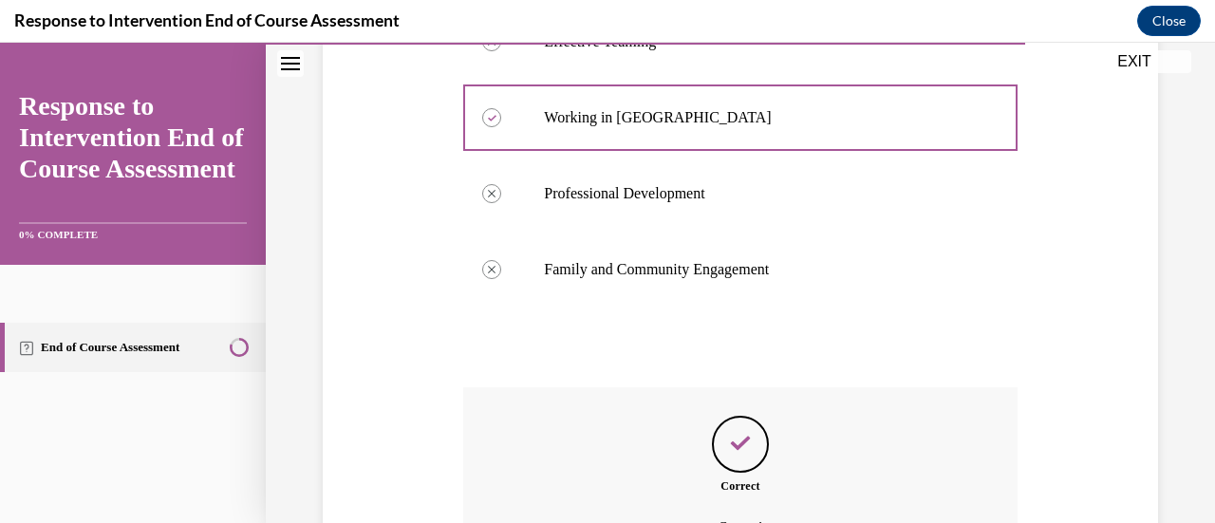
scroll to position [712, 0]
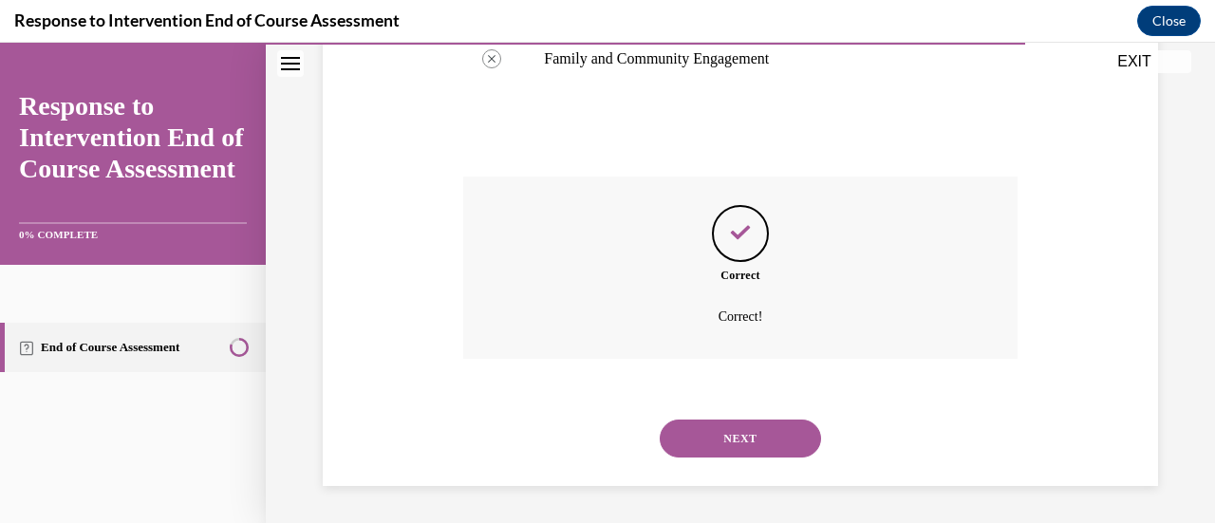
click at [735, 426] on button "NEXT" at bounding box center [740, 439] width 161 height 38
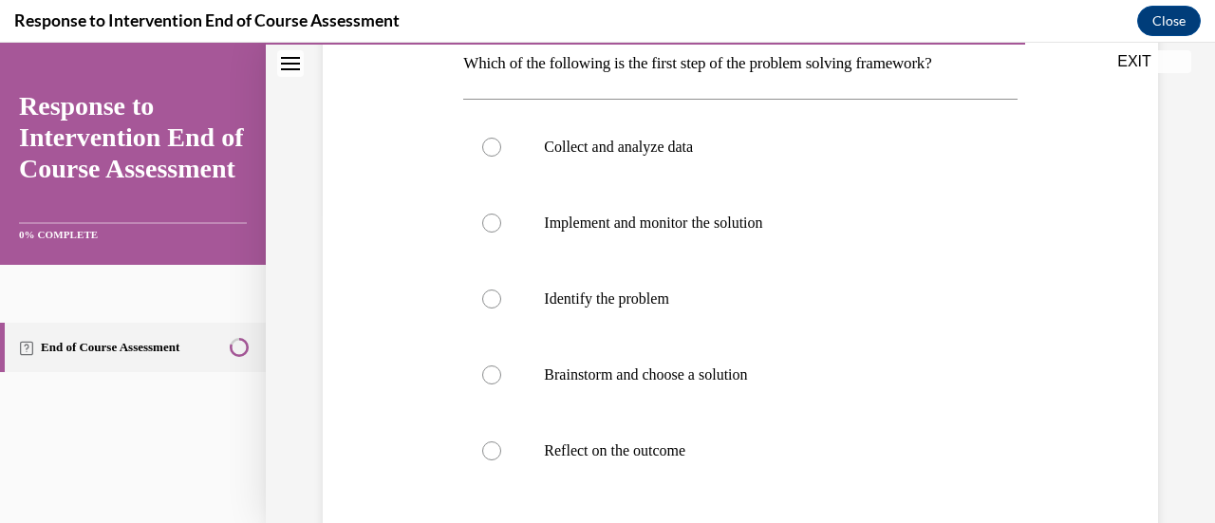
scroll to position [313, 0]
click at [482, 295] on div at bounding box center [491, 300] width 19 height 19
click at [482, 295] on input "Identify the problem" at bounding box center [491, 300] width 19 height 19
radio input "true"
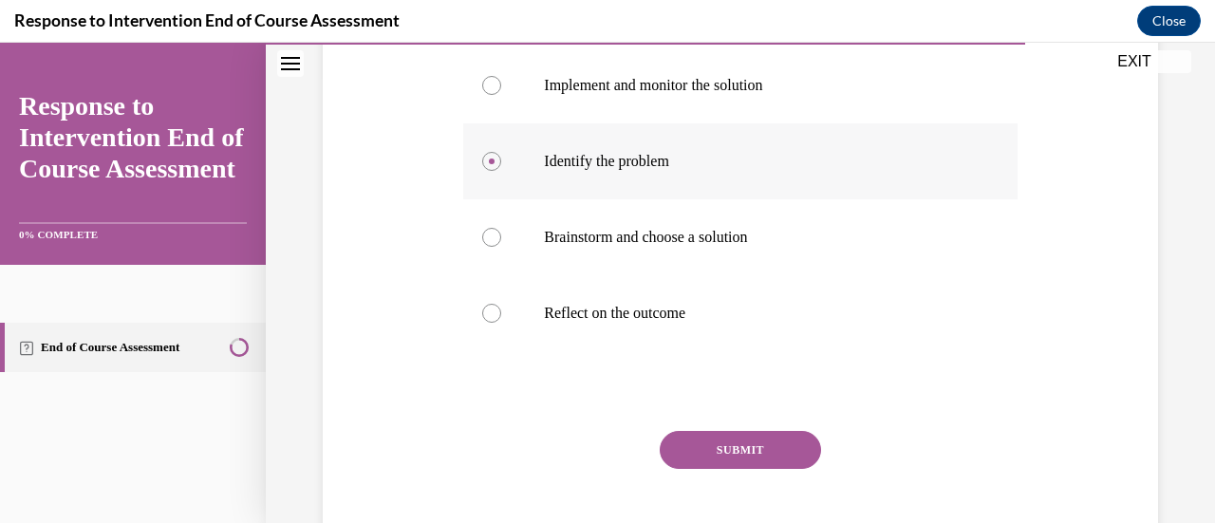
scroll to position [496, 0]
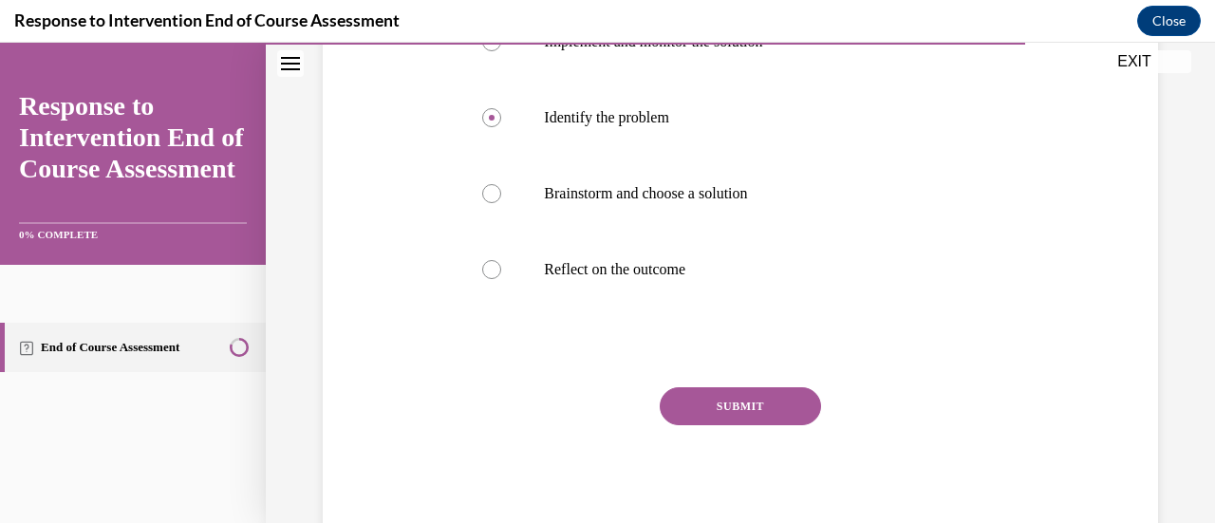
click at [714, 405] on button "SUBMIT" at bounding box center [740, 406] width 161 height 38
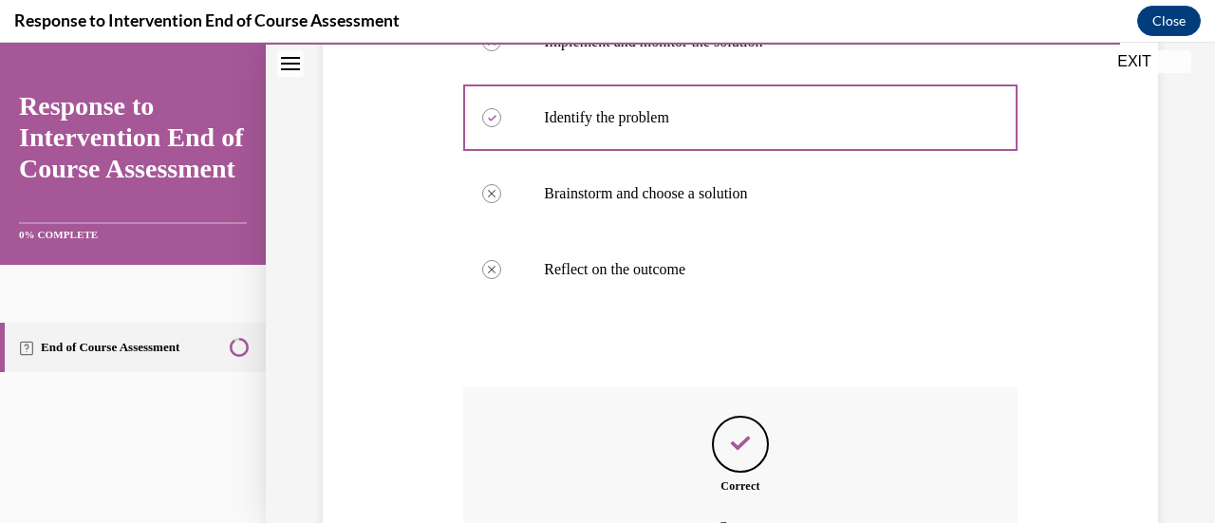
scroll to position [706, 0]
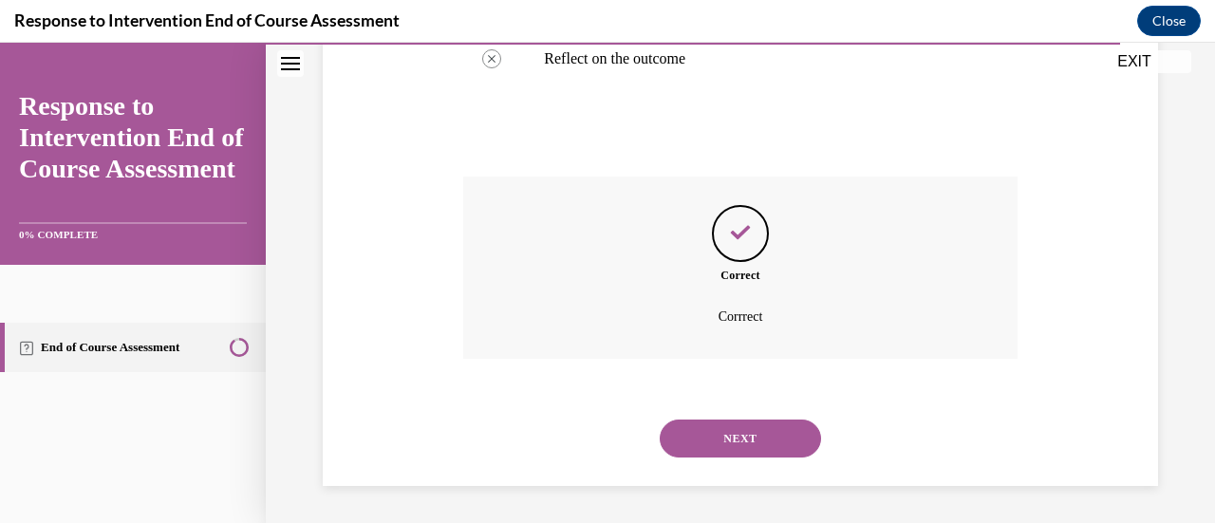
click at [732, 432] on button "NEXT" at bounding box center [740, 439] width 161 height 38
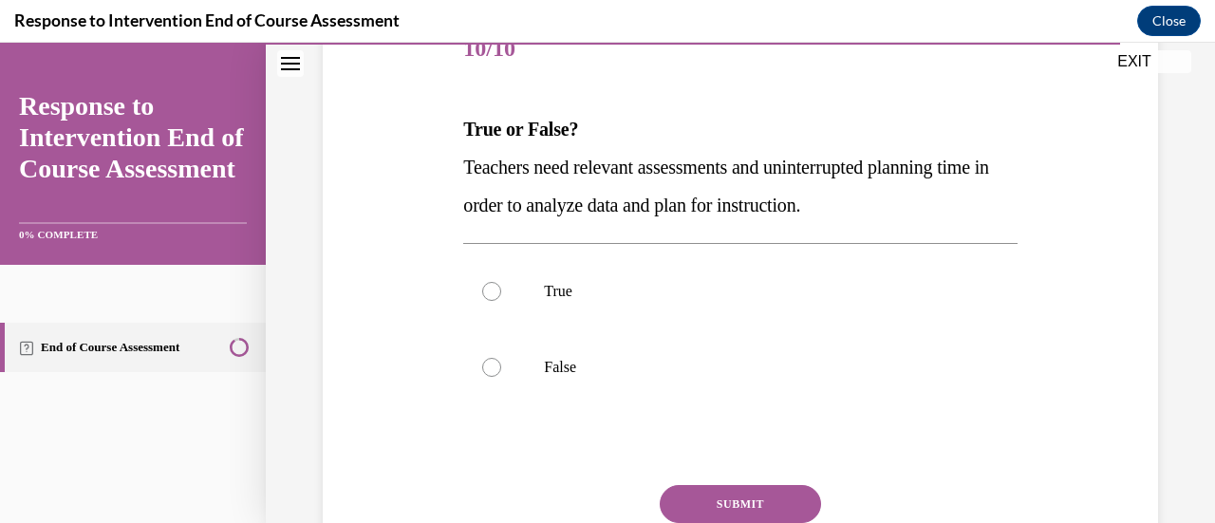
scroll to position [253, 0]
click at [493, 290] on div at bounding box center [491, 290] width 19 height 19
click at [493, 290] on input "True" at bounding box center [491, 290] width 19 height 19
radio input "true"
click at [716, 499] on button "SUBMIT" at bounding box center [740, 503] width 161 height 38
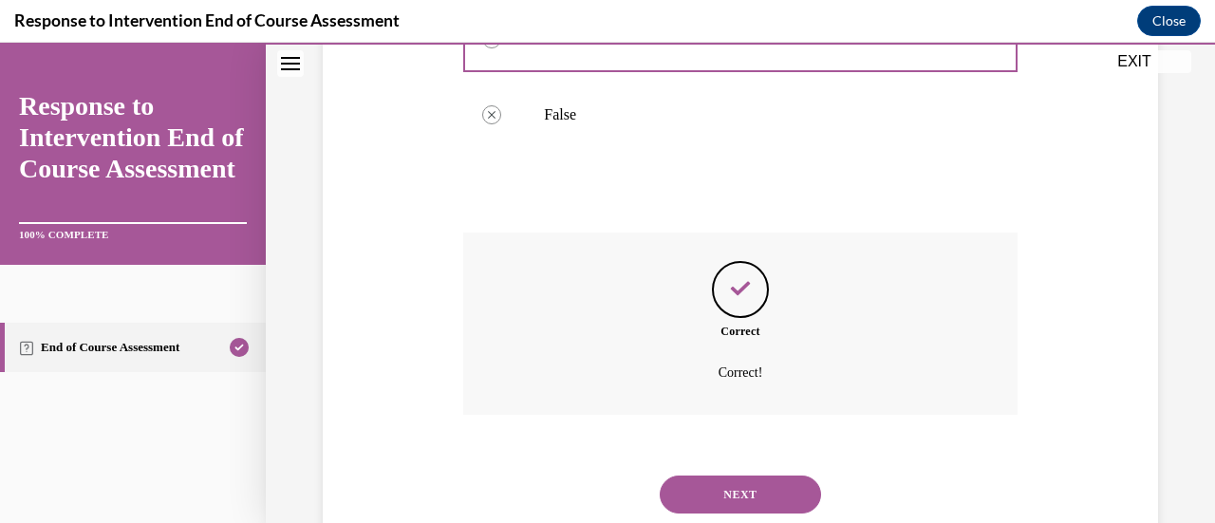
scroll to position [511, 0]
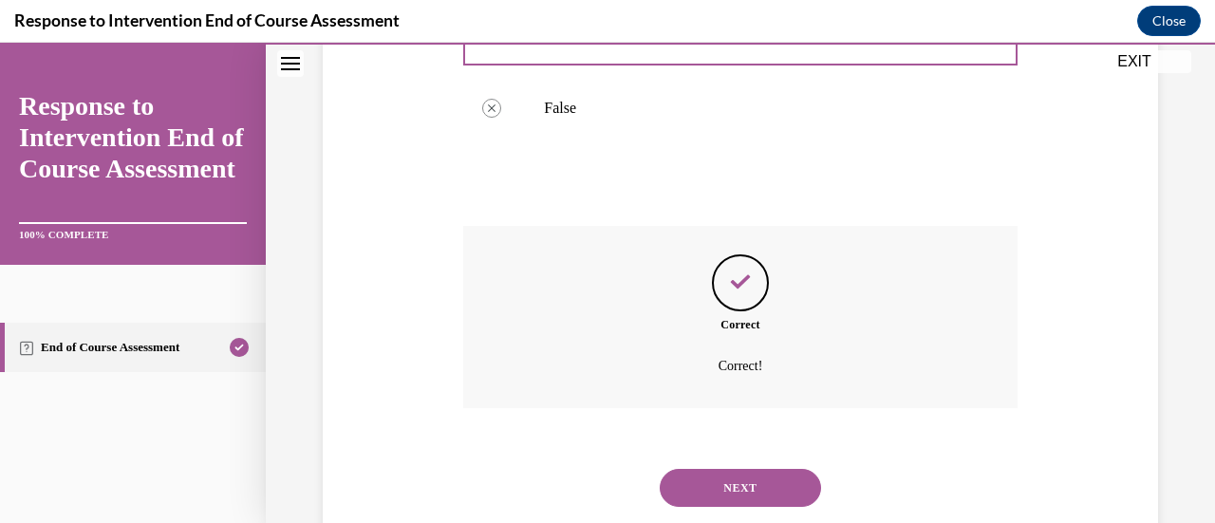
click at [732, 478] on button "NEXT" at bounding box center [740, 488] width 161 height 38
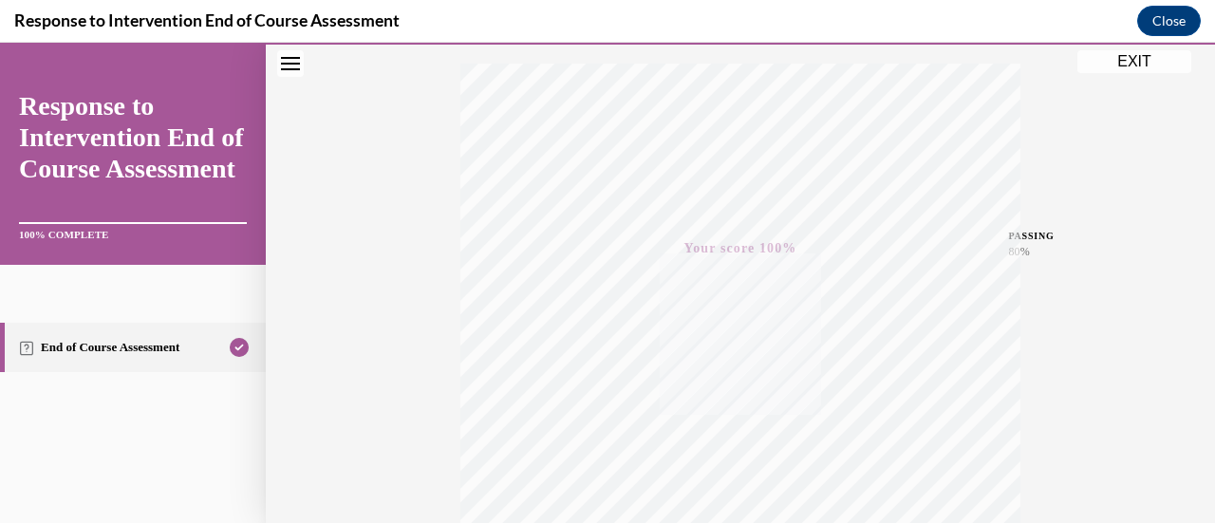
scroll to position [492, 0]
click at [1135, 56] on button "EXIT" at bounding box center [1135, 61] width 114 height 23
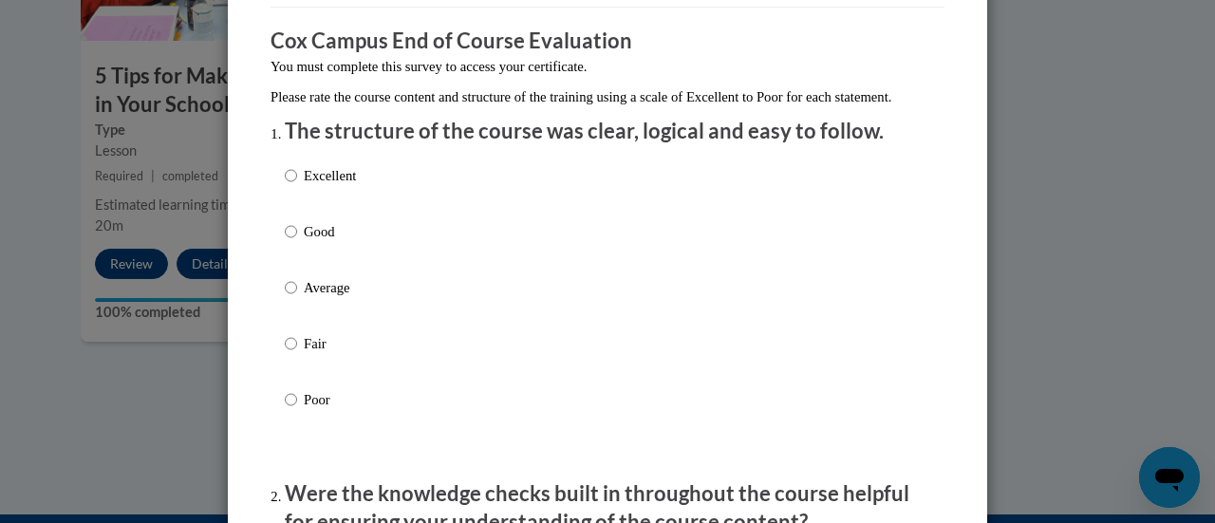
scroll to position [169, 0]
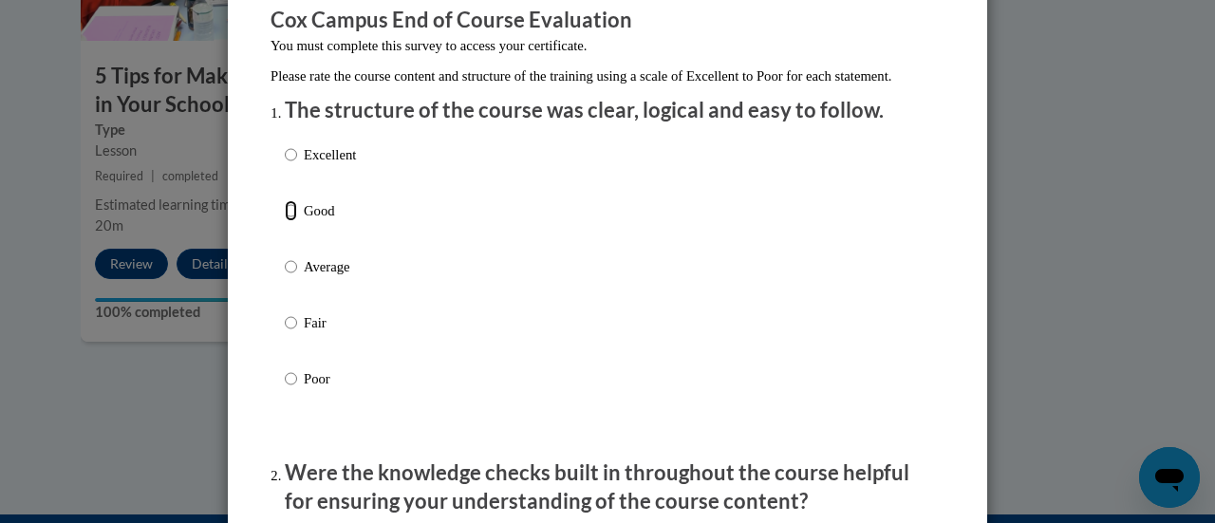
click at [285, 221] on input "Good" at bounding box center [291, 210] width 12 height 21
radio input "true"
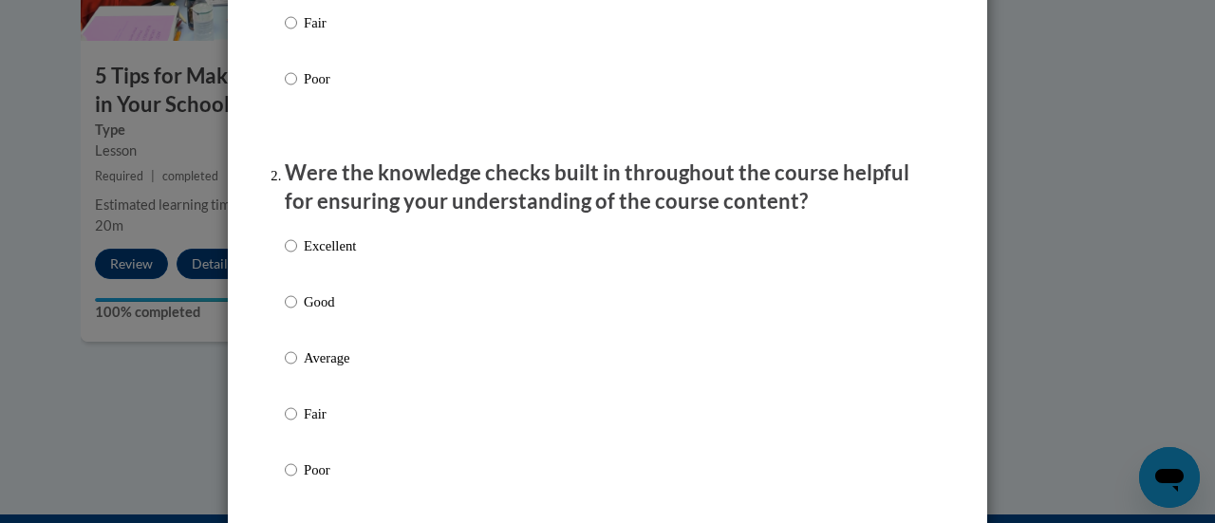
scroll to position [482, 0]
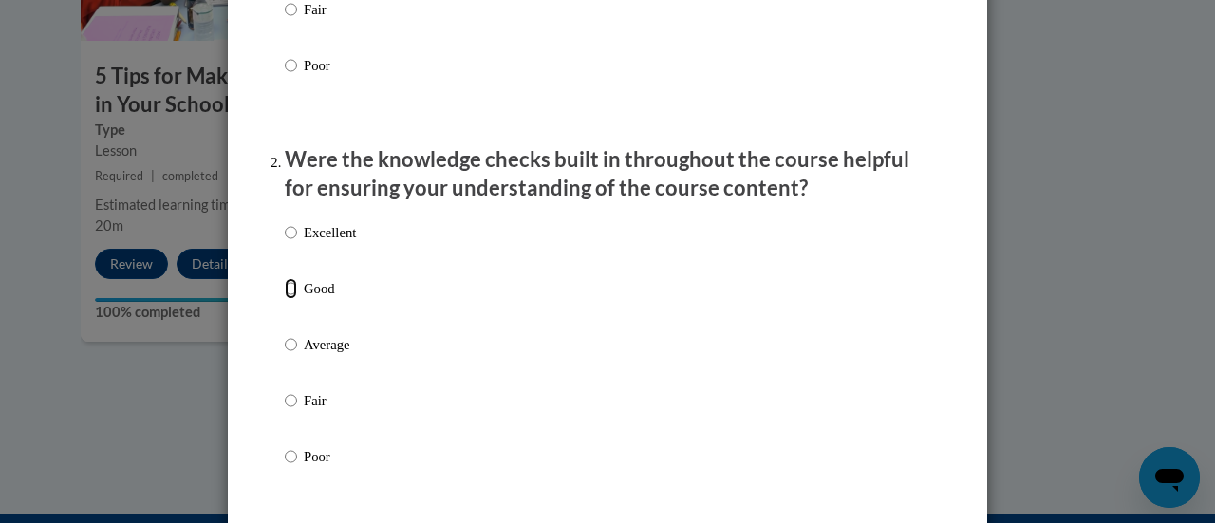
drag, startPoint x: 277, startPoint y: 299, endPoint x: 284, endPoint y: 307, distance: 10.1
click at [285, 299] on input "Good" at bounding box center [291, 288] width 12 height 21
radio input "true"
drag, startPoint x: 284, startPoint y: 307, endPoint x: 442, endPoint y: 332, distance: 160.6
click at [442, 332] on div "Excellent Good Average Fair Poor" at bounding box center [608, 368] width 646 height 310
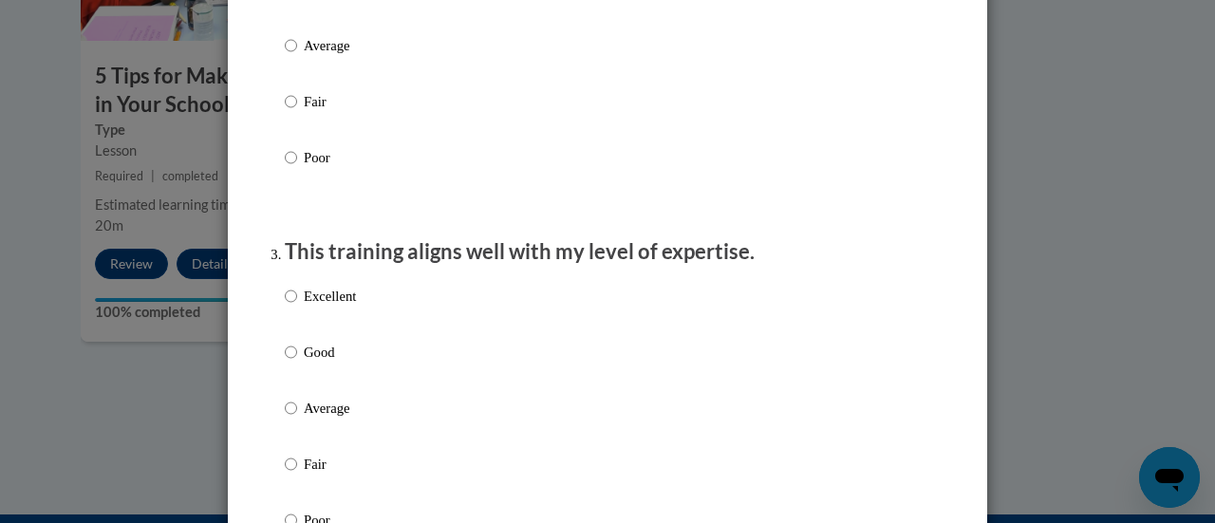
scroll to position [782, 0]
drag, startPoint x: 283, startPoint y: 375, endPoint x: 454, endPoint y: 373, distance: 170.9
click at [454, 373] on div "Excellent Good Average Fair Poor" at bounding box center [608, 430] width 646 height 310
click at [285, 362] on input "Good" at bounding box center [291, 351] width 12 height 21
radio input "true"
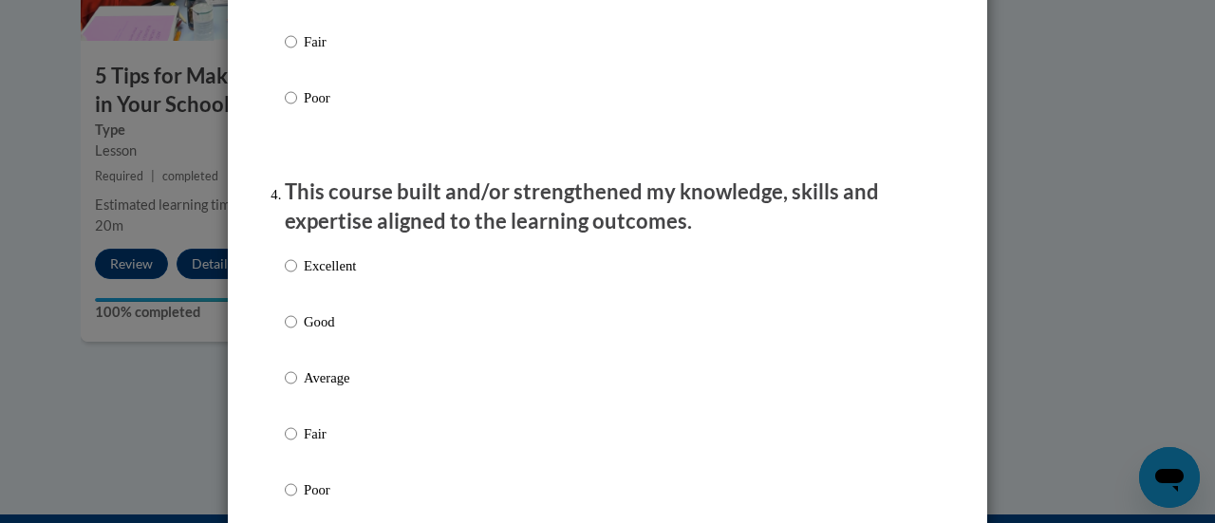
scroll to position [1212, 0]
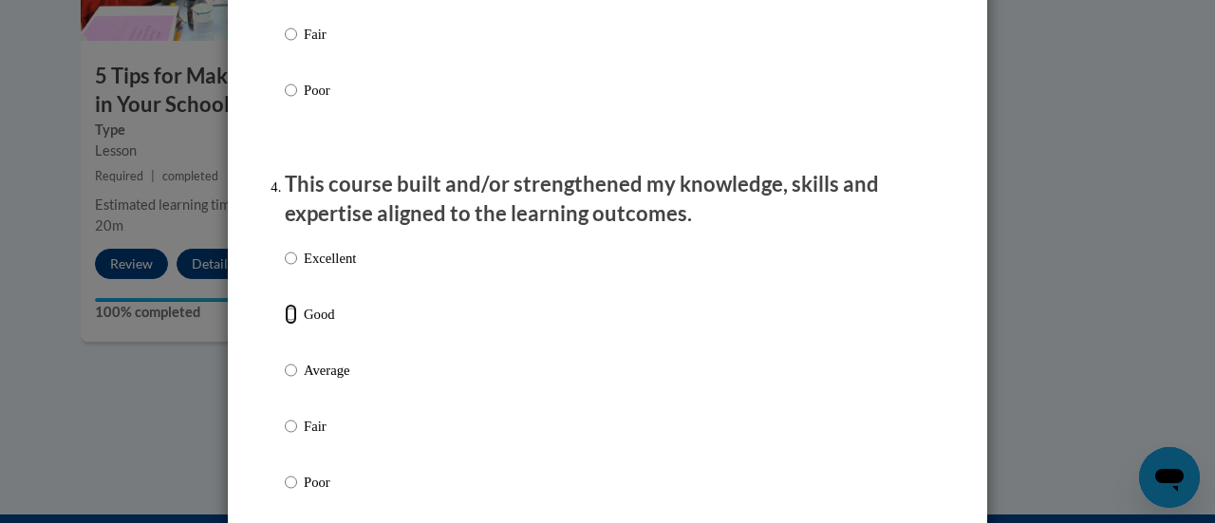
drag, startPoint x: 281, startPoint y: 331, endPoint x: 460, endPoint y: 377, distance: 184.2
click at [460, 377] on div "Excellent Good Average Fair Poor" at bounding box center [608, 393] width 646 height 310
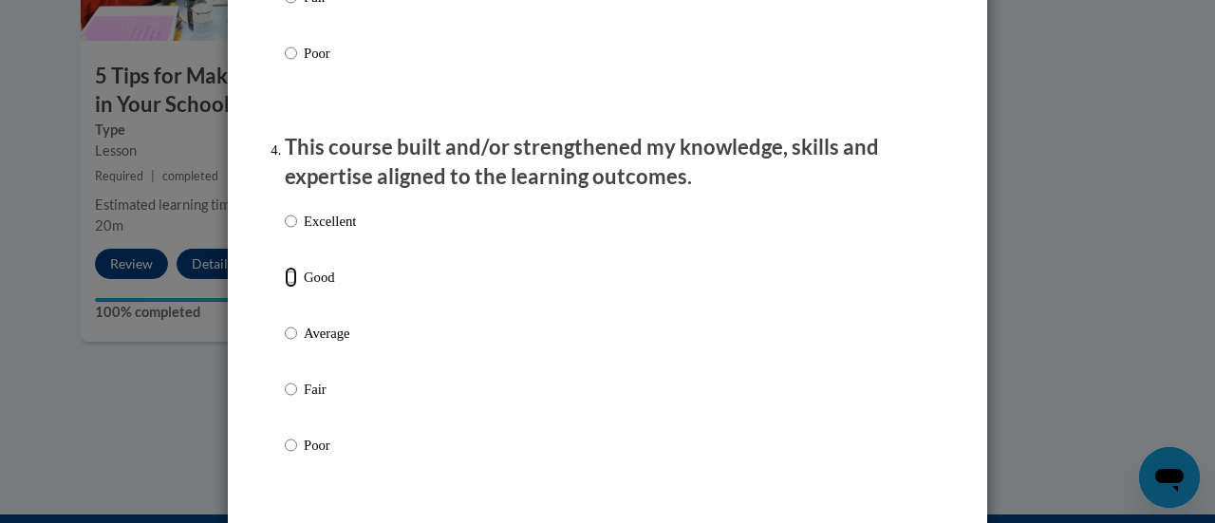
scroll to position [1255, 0]
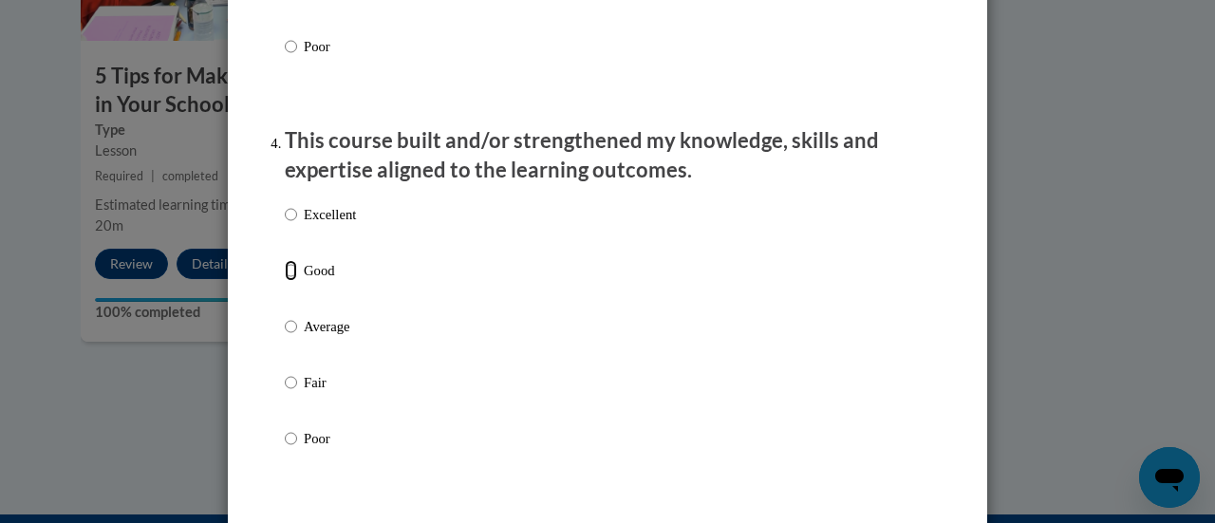
click at [287, 281] on input "Good" at bounding box center [291, 270] width 12 height 21
radio input "true"
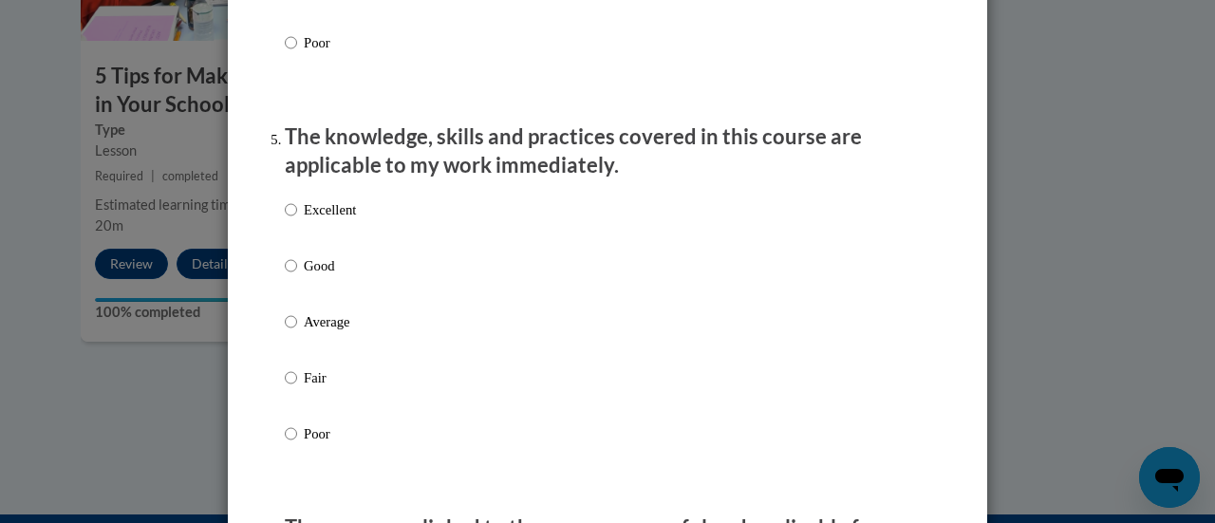
scroll to position [1659, 0]
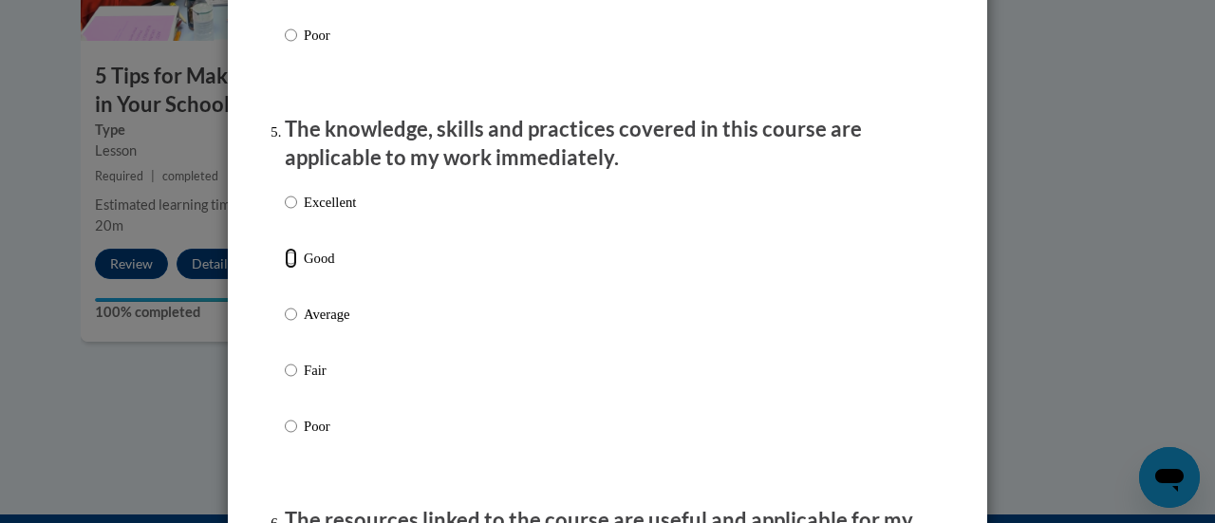
click at [285, 269] on input "Good" at bounding box center [291, 258] width 12 height 21
radio input "true"
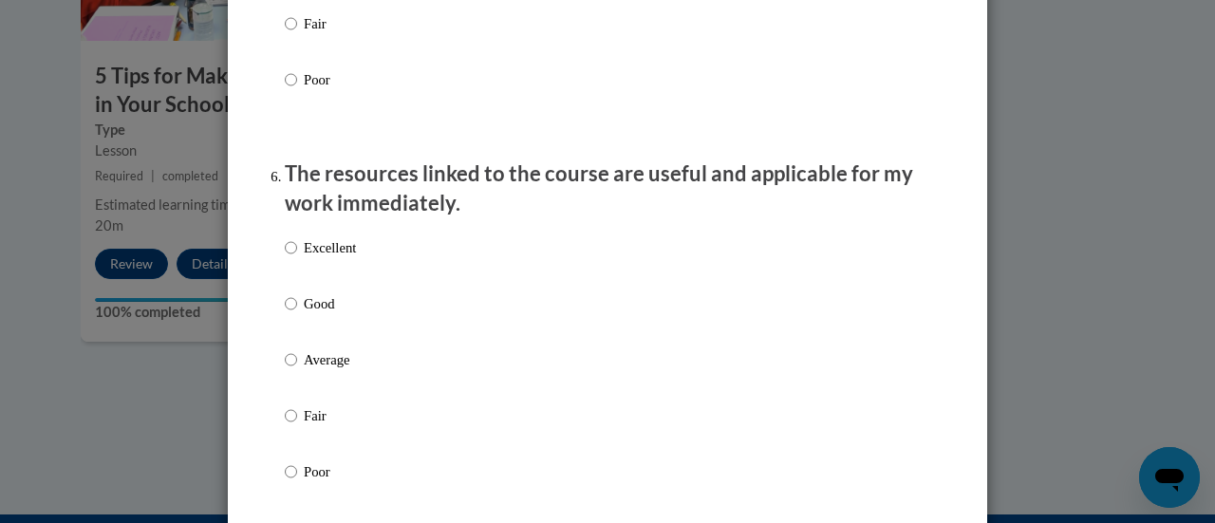
scroll to position [2006, 0]
click at [285, 313] on input "Good" at bounding box center [291, 302] width 12 height 21
radio input "true"
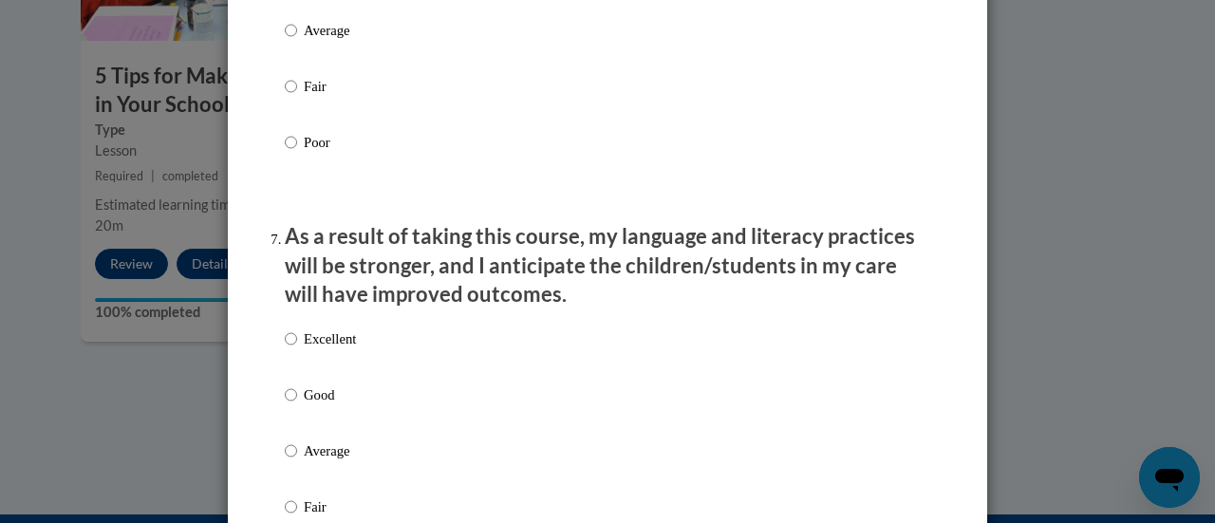
scroll to position [2337, 0]
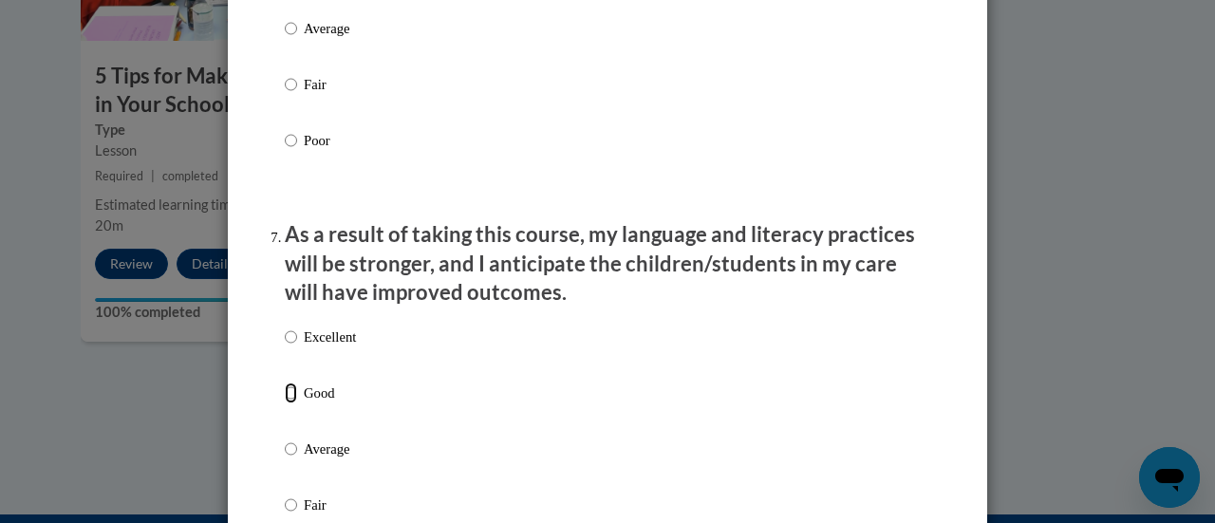
drag, startPoint x: 285, startPoint y: 409, endPoint x: 471, endPoint y: 410, distance: 186.1
click at [471, 410] on div "Excellent Good Average Fair Poor" at bounding box center [608, 472] width 646 height 310
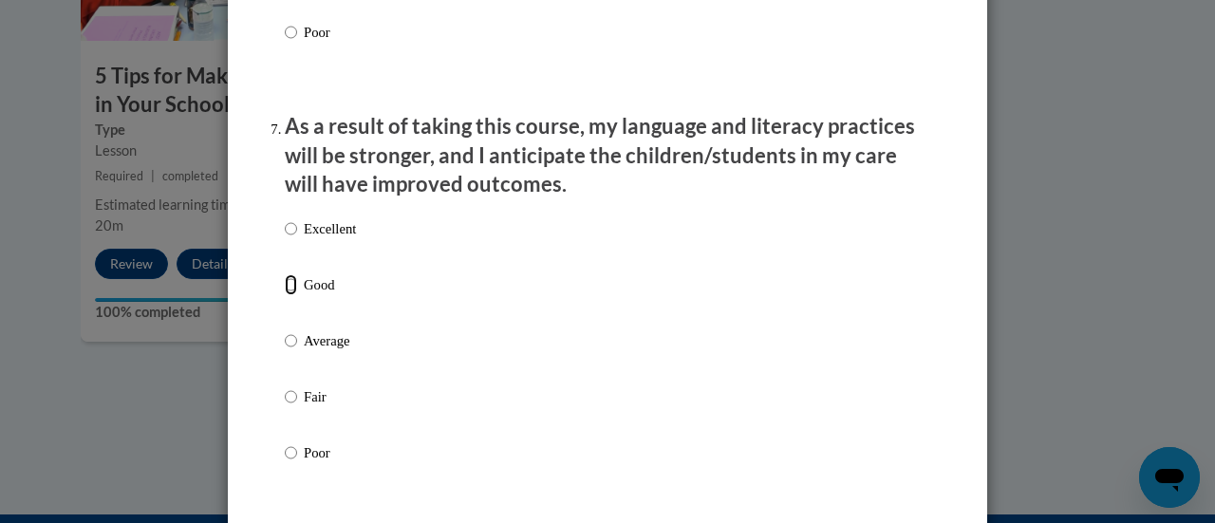
scroll to position [2448, 0]
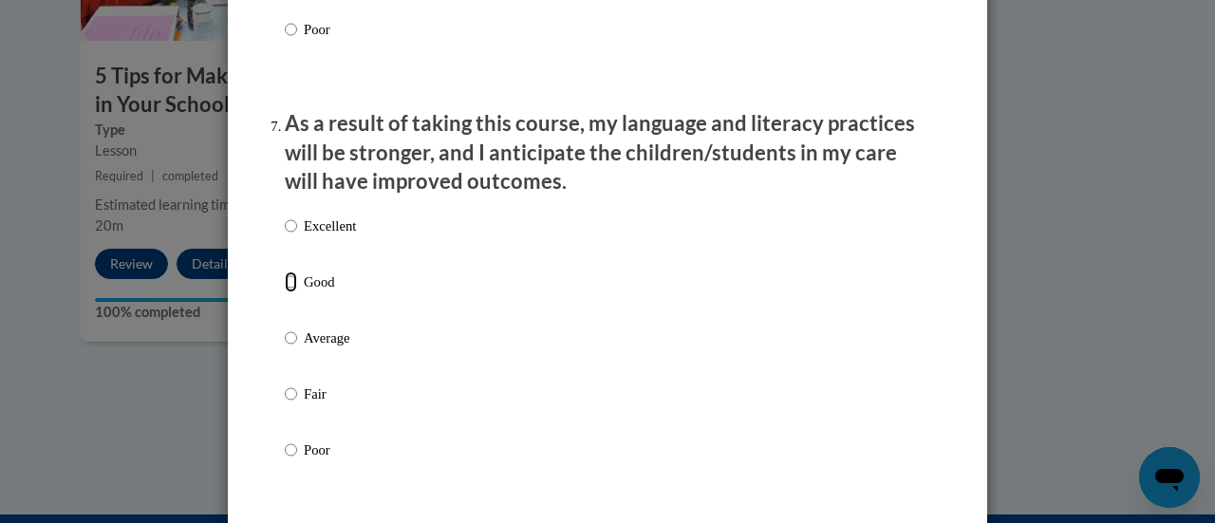
click at [285, 292] on input "Good" at bounding box center [291, 282] width 12 height 21
radio input "true"
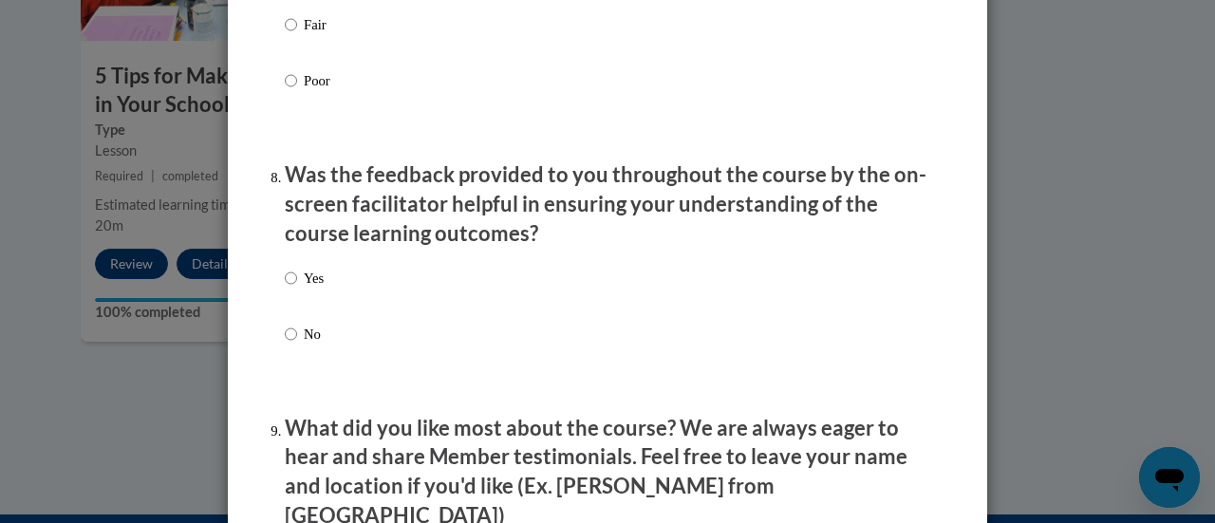
scroll to position [2822, 0]
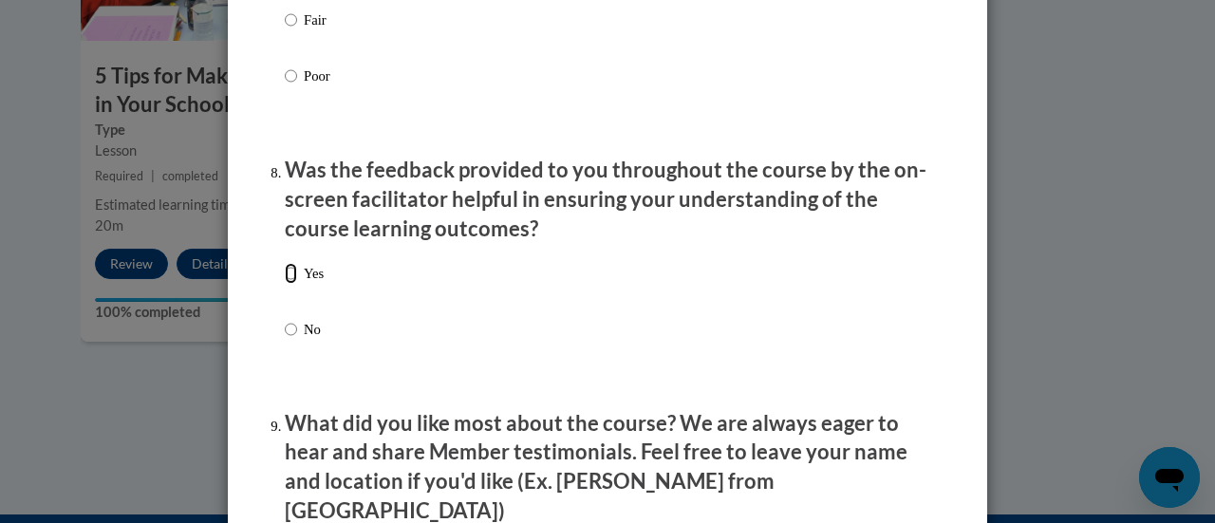
click at [285, 284] on input "Yes" at bounding box center [291, 273] width 12 height 21
radio input "true"
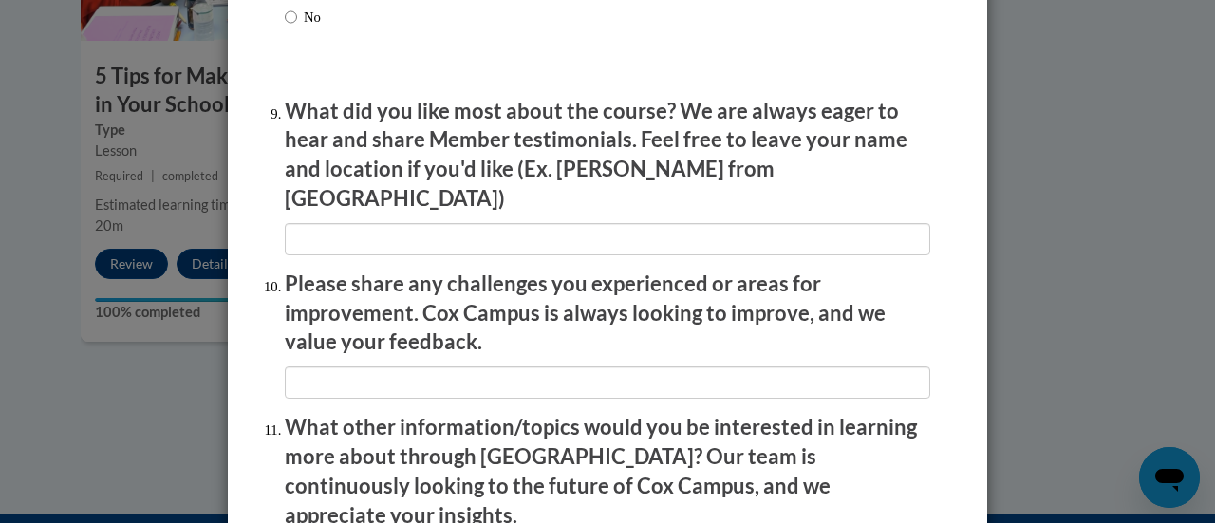
scroll to position [3136, 0]
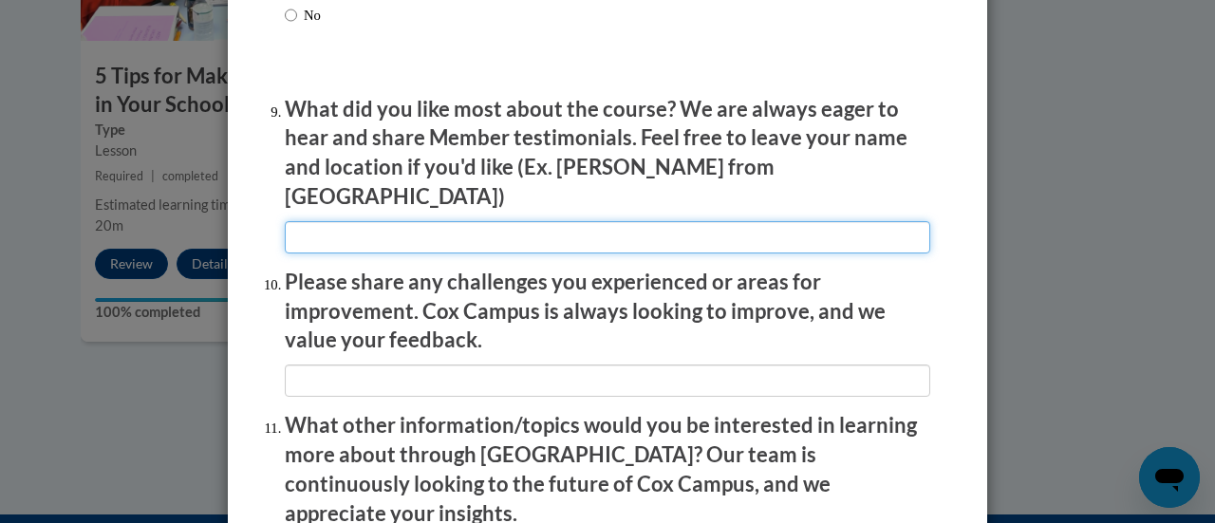
click at [334, 221] on input "textbox" at bounding box center [608, 237] width 646 height 32
type input "NA"
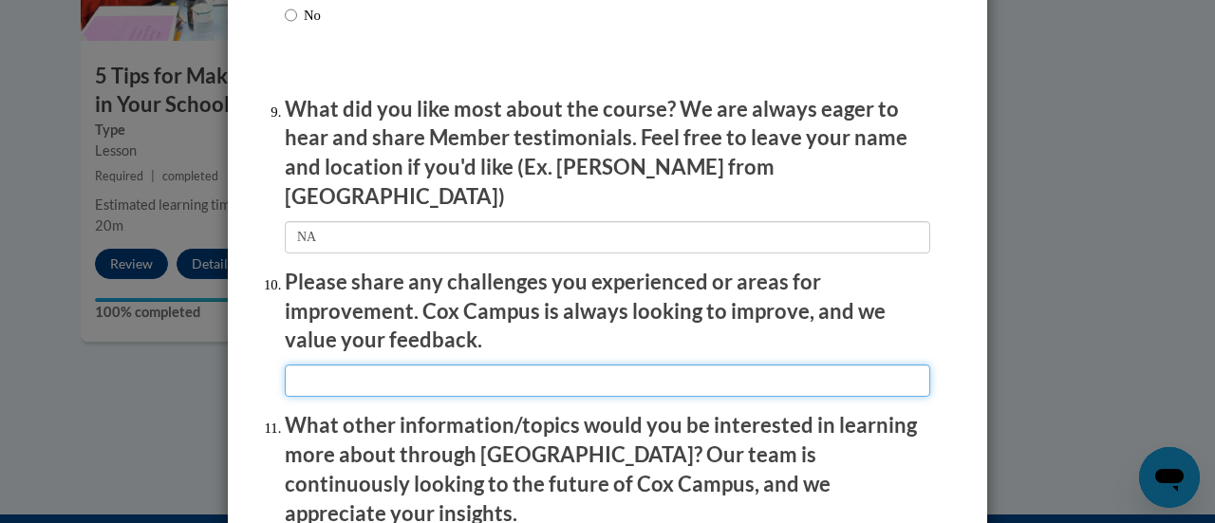
click at [333, 372] on input "textbox" at bounding box center [608, 381] width 646 height 32
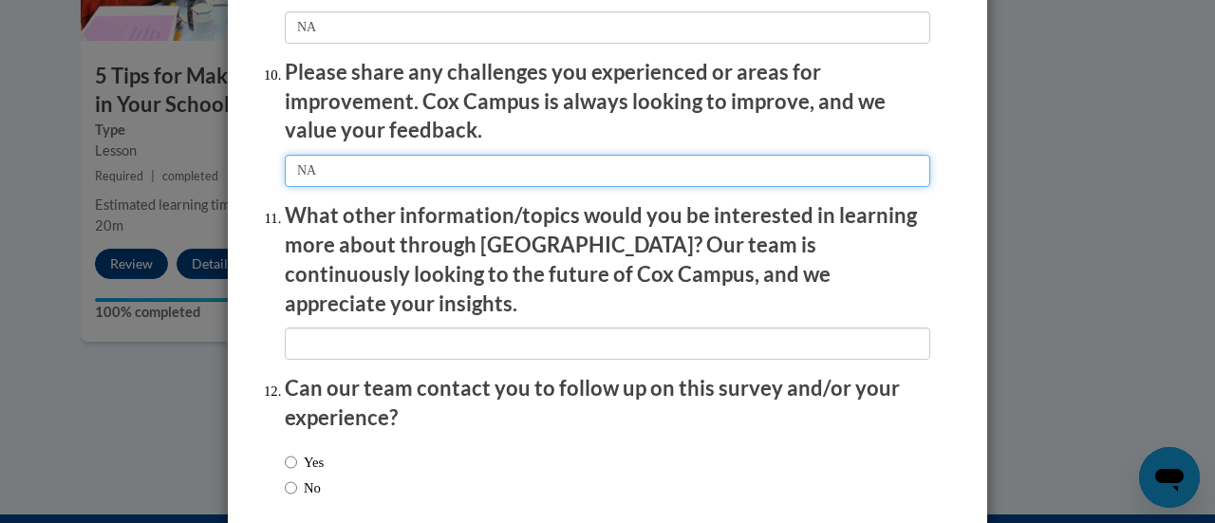
scroll to position [3354, 0]
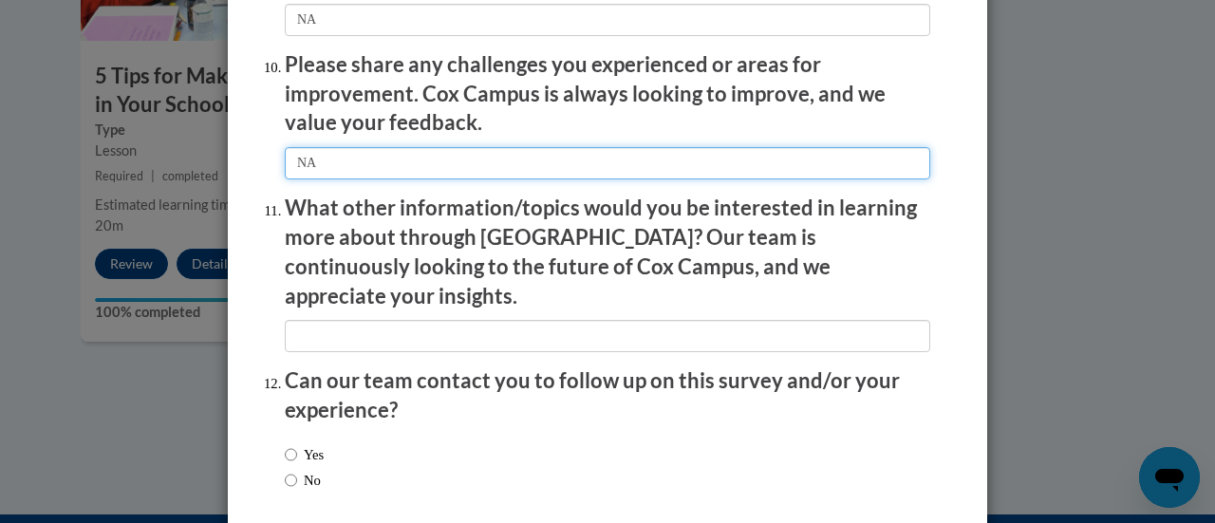
type input "NA"
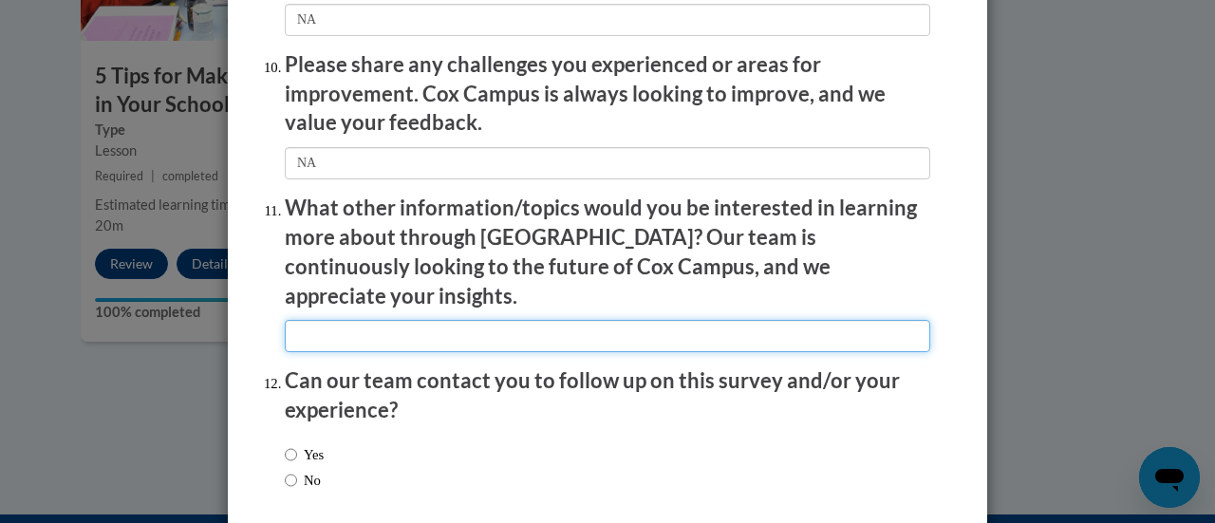
click at [330, 320] on input "textbox" at bounding box center [608, 336] width 646 height 32
type input "NA"
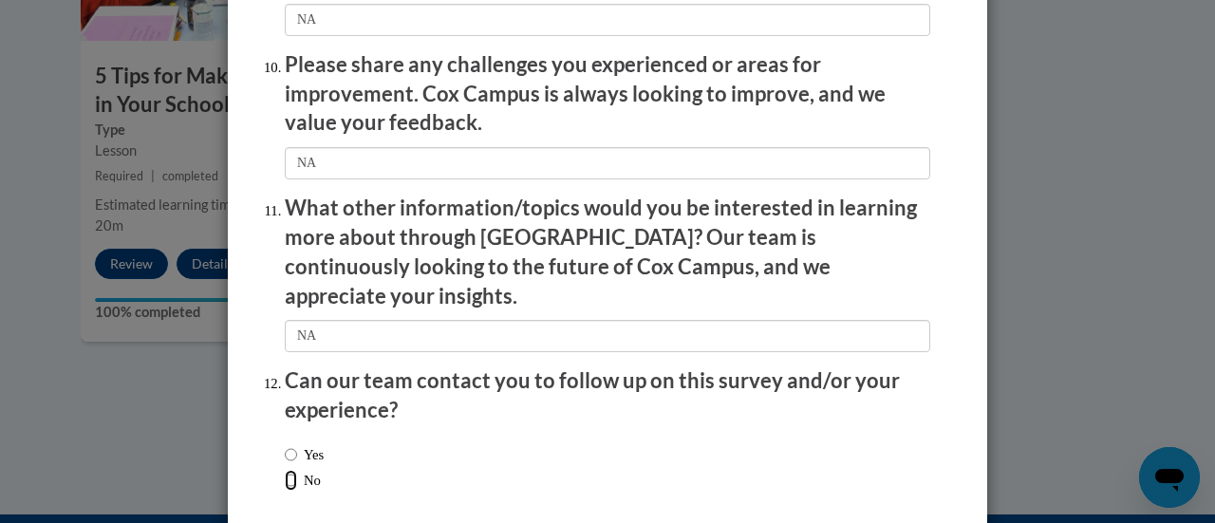
click at [285, 470] on input "No" at bounding box center [291, 480] width 12 height 21
radio input "true"
